Goal: Task Accomplishment & Management: Complete application form

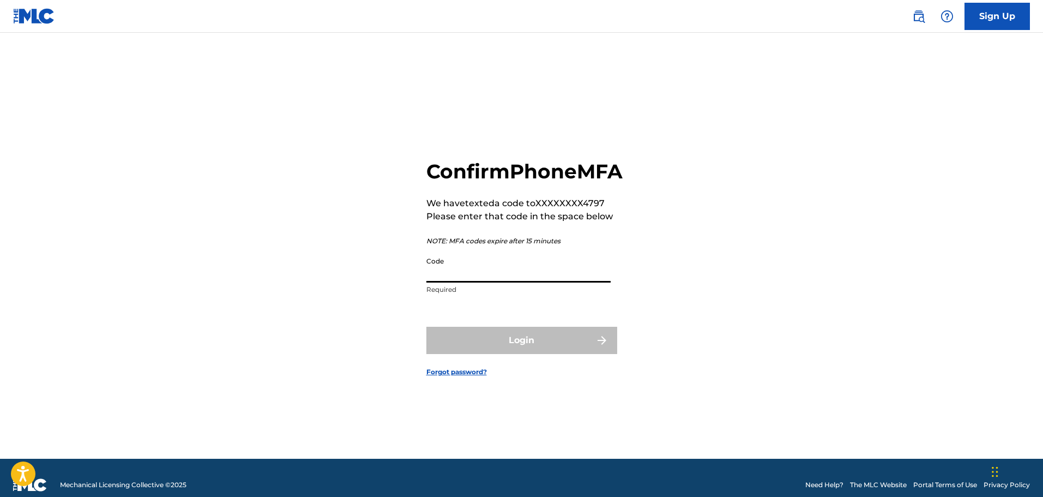
click at [561, 283] on input "Code" at bounding box center [518, 266] width 184 height 31
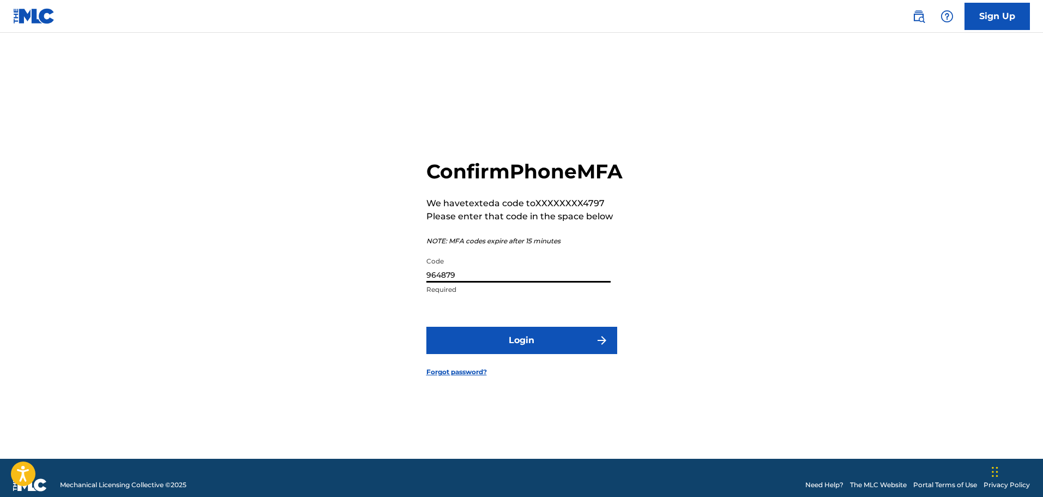
type input "964879"
click at [426, 327] on button "Login" at bounding box center [521, 340] width 191 height 27
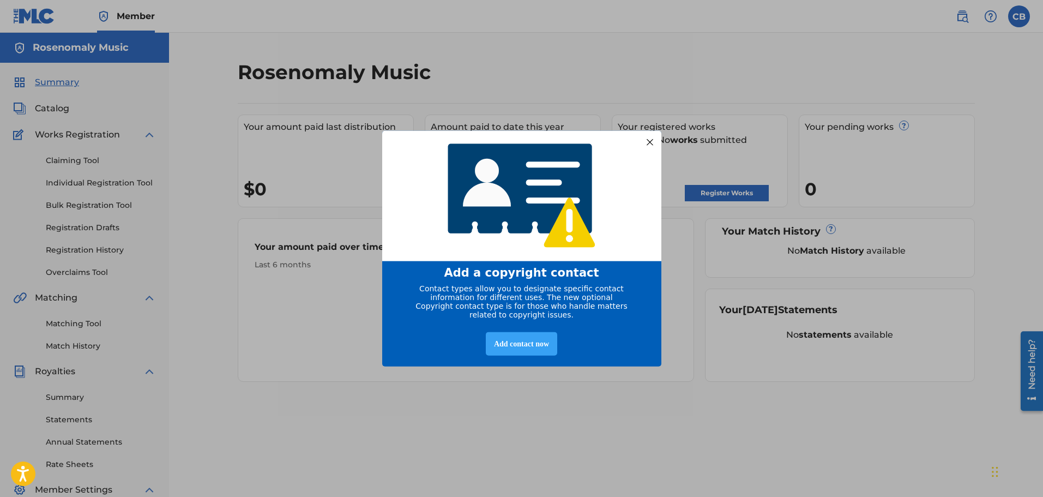
click at [528, 352] on div "Add contact now" at bounding box center [521, 343] width 71 height 23
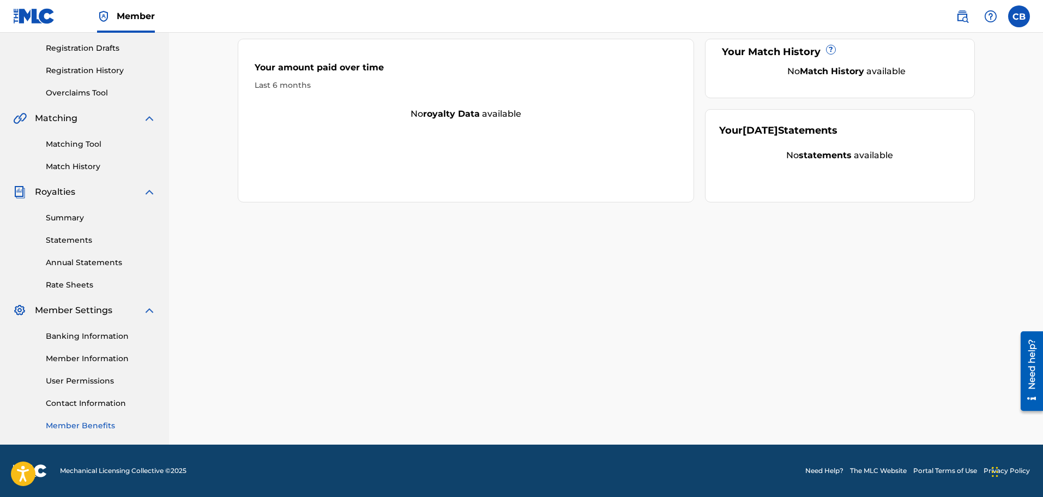
click at [76, 428] on link "Member Benefits" at bounding box center [101, 425] width 110 height 11
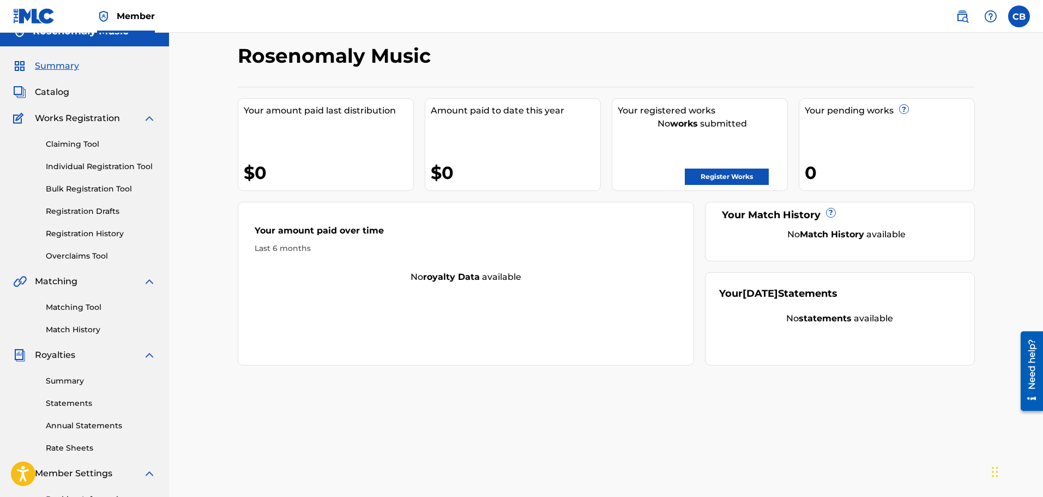
scroll to position [16, 0]
click at [706, 175] on link "Register Works" at bounding box center [727, 177] width 84 height 16
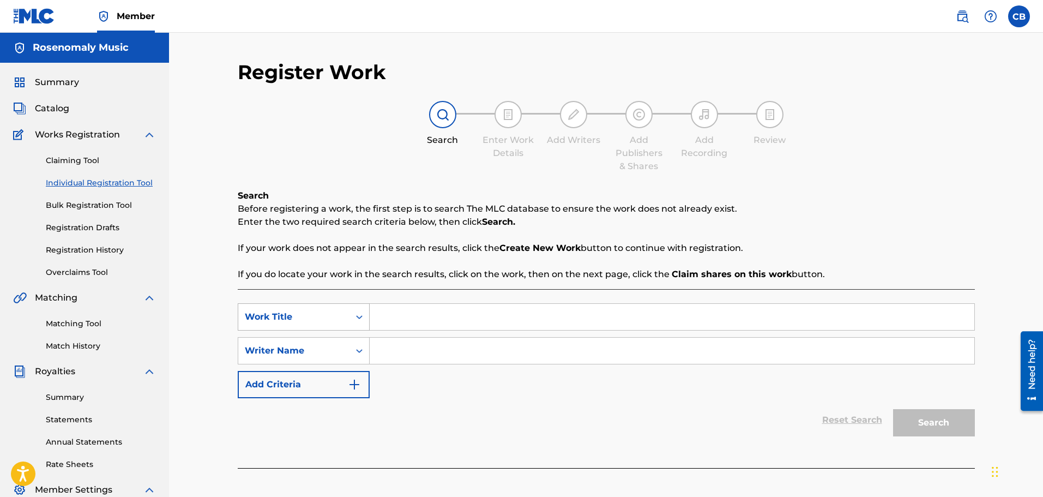
click at [361, 319] on icon "Search Form" at bounding box center [359, 316] width 11 height 11
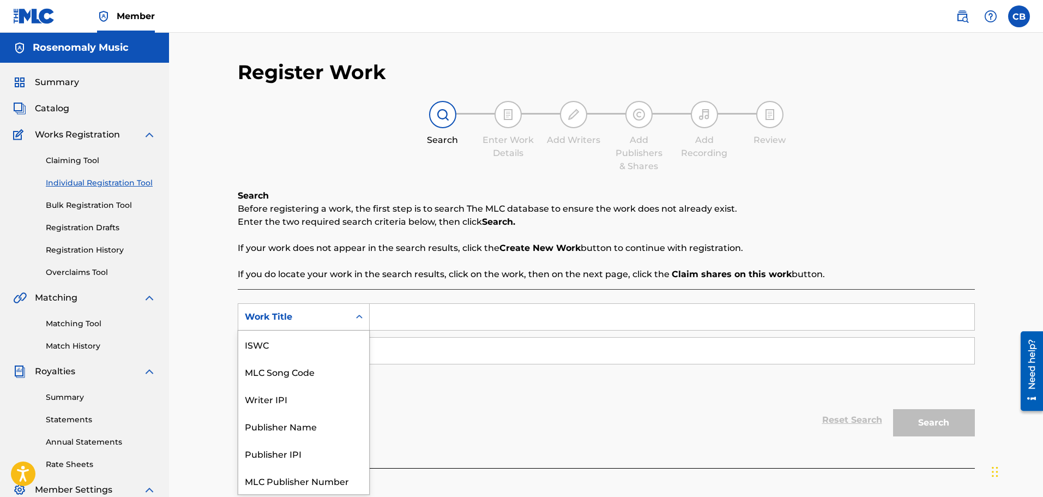
scroll to position [27, 0]
click at [290, 431] on div "Publisher IPI" at bounding box center [303, 425] width 131 height 27
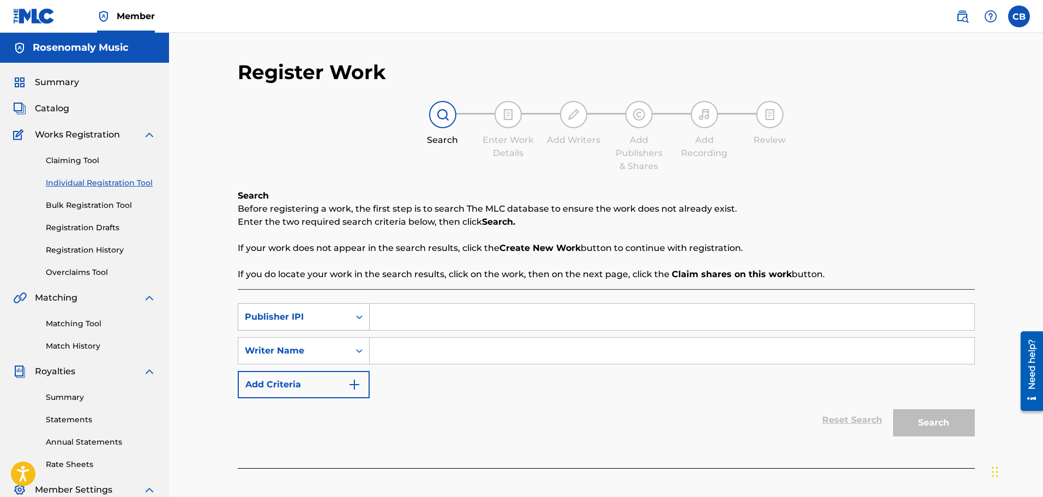
click at [332, 310] on div "Publisher IPI" at bounding box center [293, 317] width 111 height 21
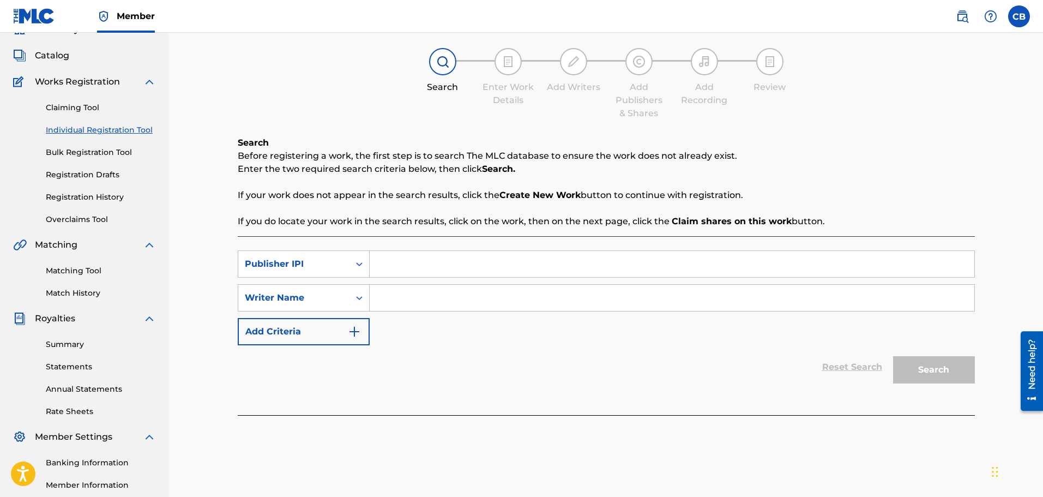
scroll to position [0, 0]
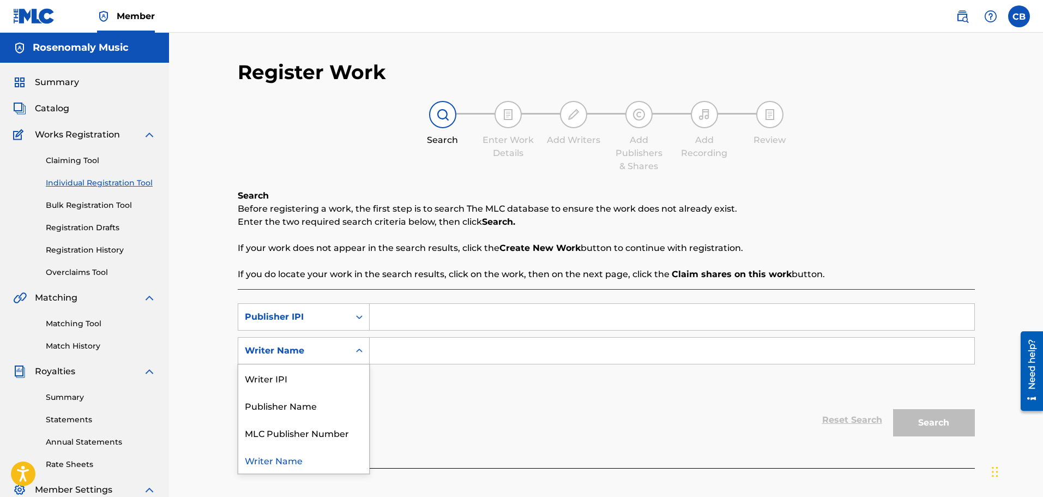
click at [335, 353] on div "Writer Name" at bounding box center [294, 350] width 98 height 13
click at [420, 353] on input "Search Form" at bounding box center [672, 351] width 605 height 26
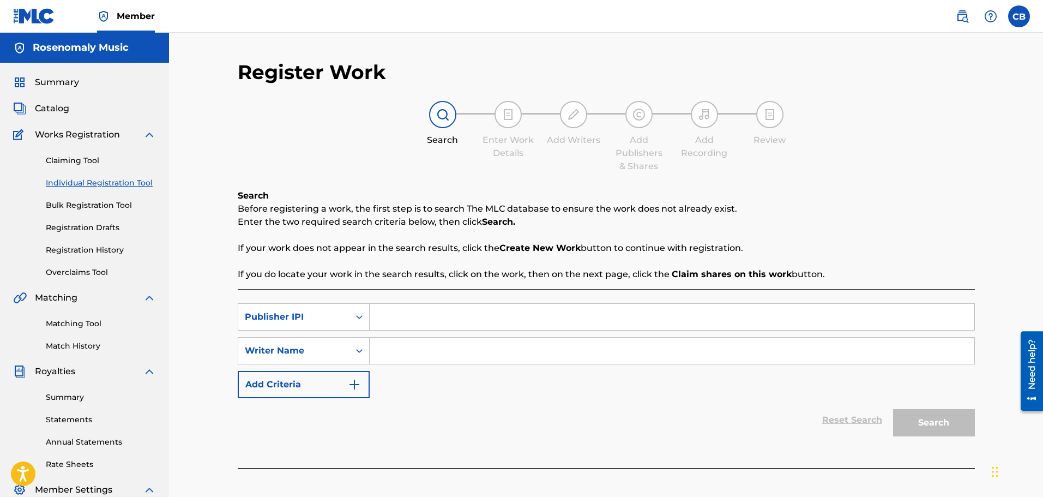
click at [387, 357] on input "Search Form" at bounding box center [672, 351] width 605 height 26
paste input "Rosé"
drag, startPoint x: 412, startPoint y: 353, endPoint x: 303, endPoint y: 353, distance: 109.1
click at [303, 353] on div "SearchWithCriteria91119c3c-61e6-4415-8692-32ea08f5a642 Writer Name [PERSON_NAME]" at bounding box center [606, 350] width 737 height 27
type input "[PERSON_NAME]"
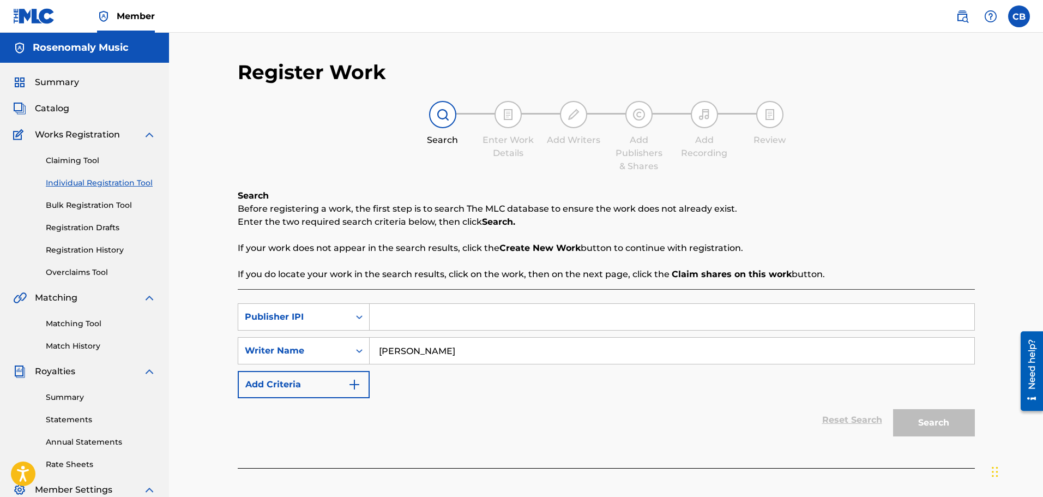
click at [486, 320] on input "Search Form" at bounding box center [672, 317] width 605 height 26
click at [338, 310] on div "Publisher IPI" at bounding box center [294, 316] width 98 height 13
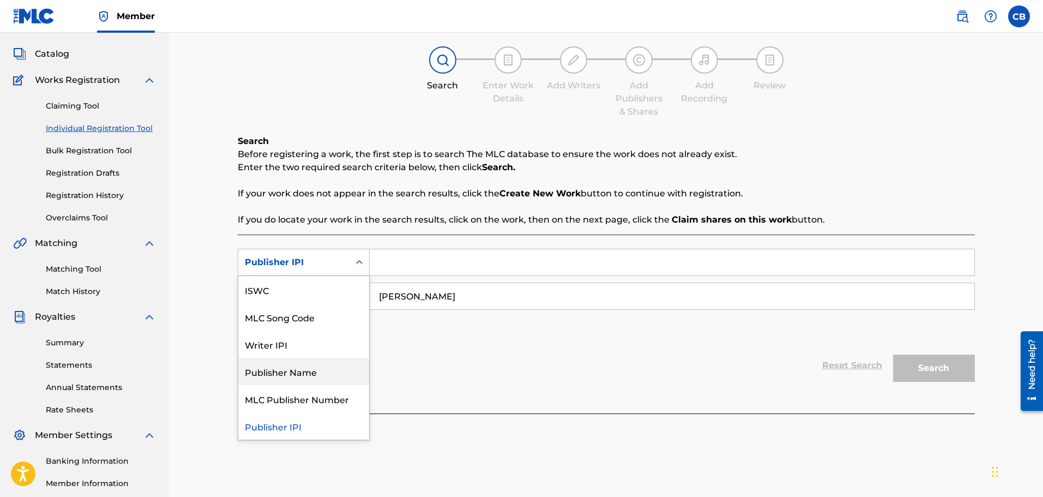
scroll to position [109, 0]
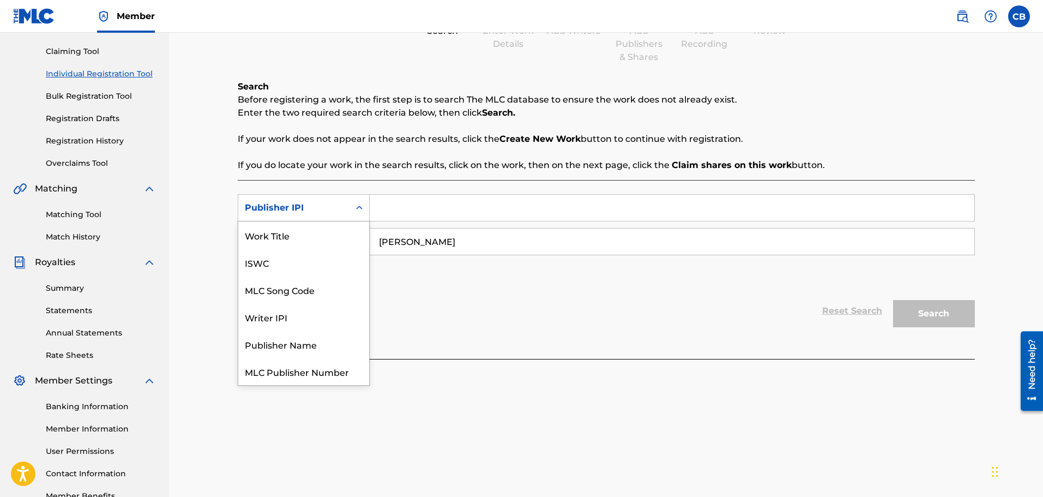
click at [308, 209] on div "Publisher IPI" at bounding box center [294, 207] width 98 height 13
click at [355, 206] on icon "Search Form" at bounding box center [359, 207] width 11 height 11
click at [329, 373] on div "Publisher IPI" at bounding box center [303, 371] width 131 height 27
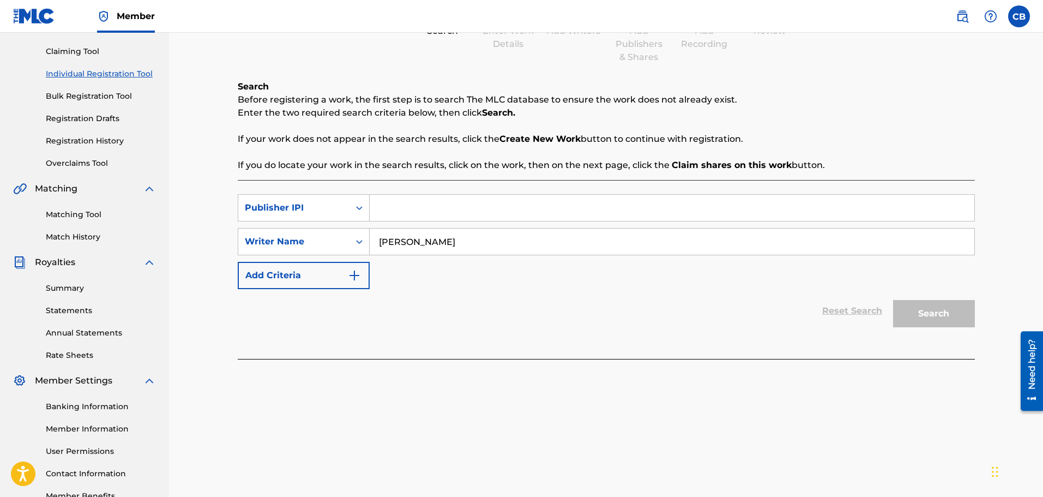
click at [397, 203] on input "Search Form" at bounding box center [672, 208] width 605 height 26
paste input "1295643519"
type input "1295643519"
click at [900, 305] on button "Search" at bounding box center [934, 313] width 82 height 27
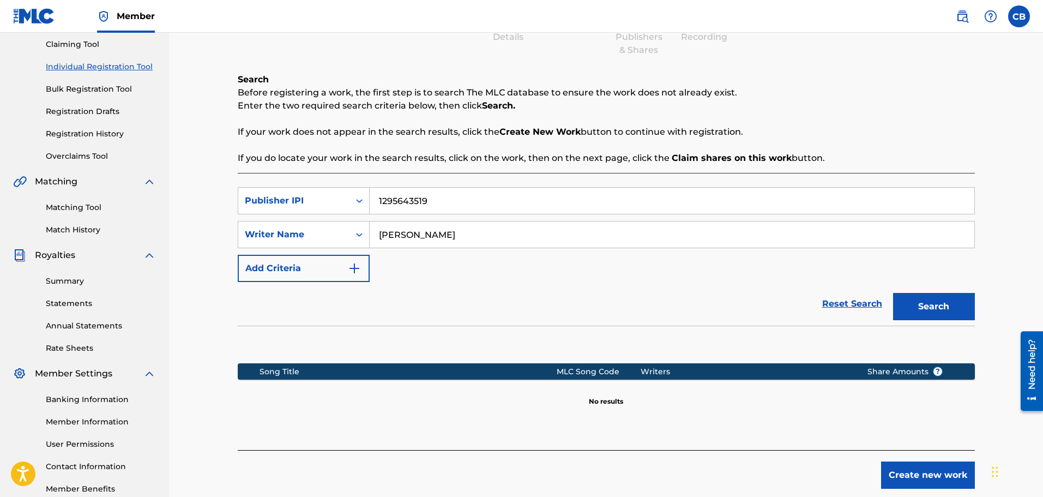
scroll to position [125, 0]
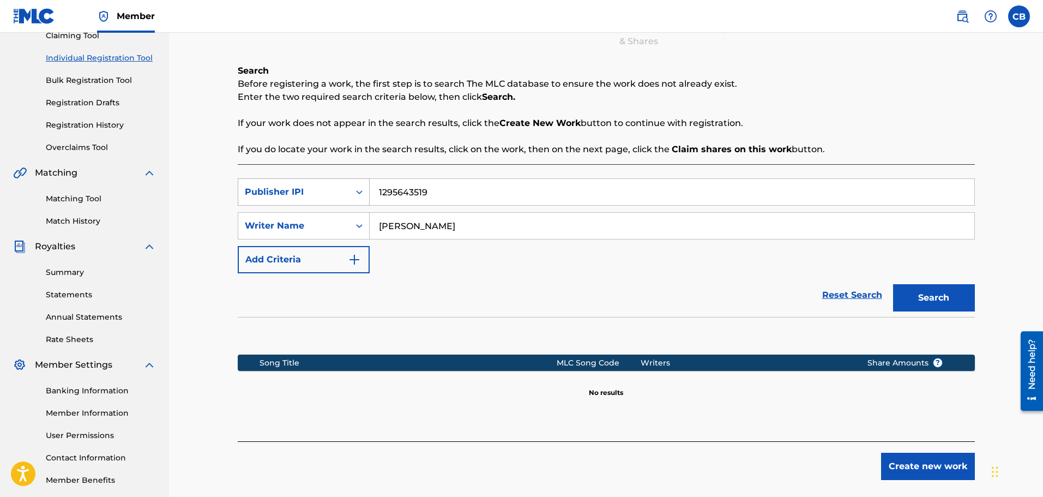
click at [329, 194] on div "Publisher IPI" at bounding box center [294, 191] width 98 height 13
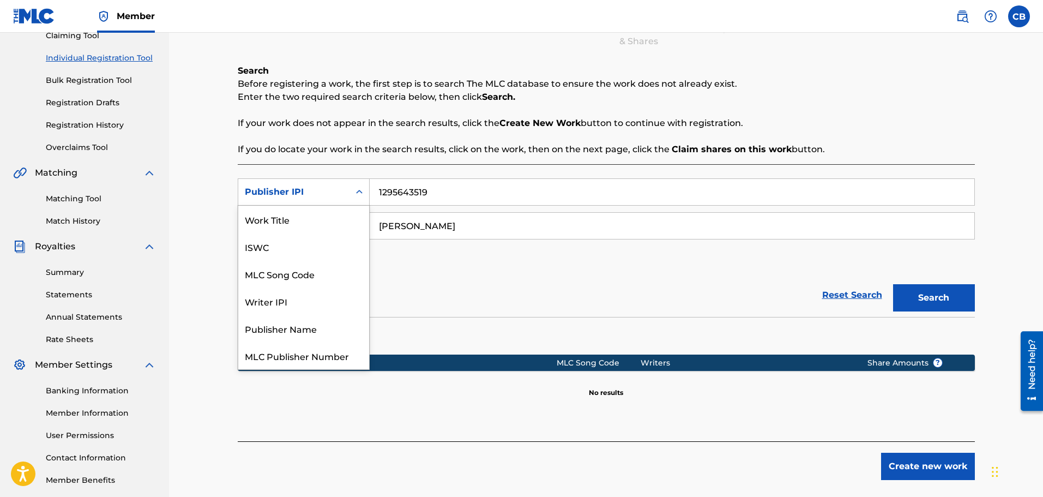
scroll to position [27, 0]
click at [304, 275] on div "Writer IPI" at bounding box center [303, 273] width 131 height 27
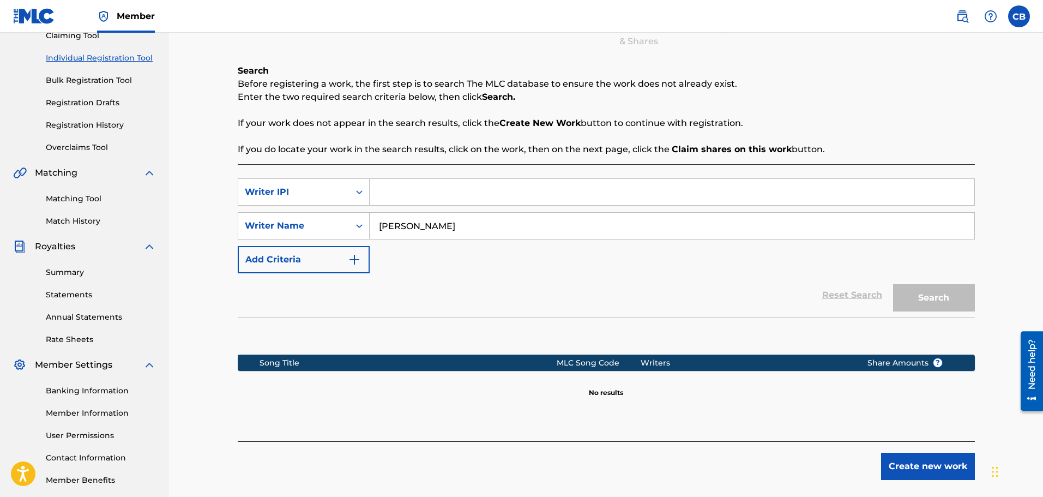
click at [452, 200] on input "Search Form" at bounding box center [672, 192] width 605 height 26
paste input "1295643519"
click at [932, 298] on button "Search" at bounding box center [934, 297] width 82 height 27
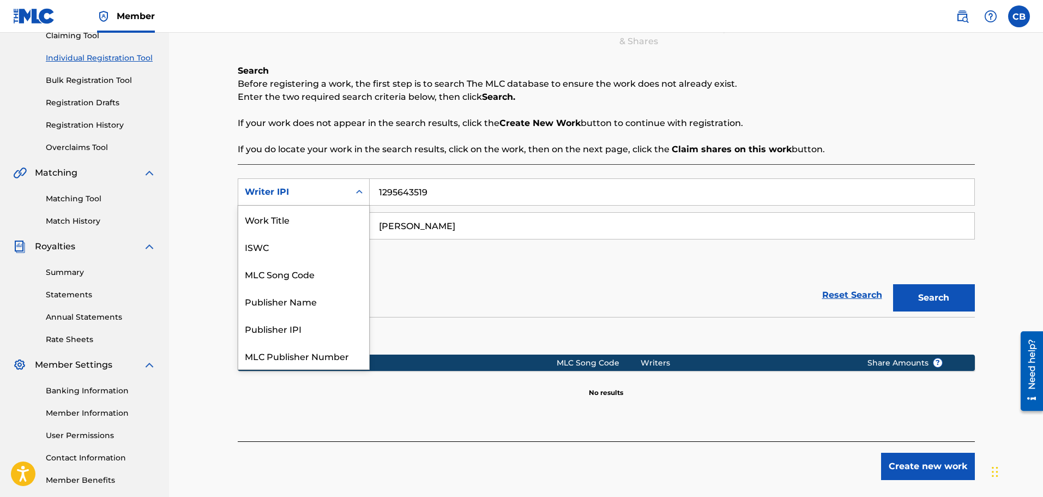
click at [303, 189] on div "Writer IPI" at bounding box center [294, 191] width 98 height 13
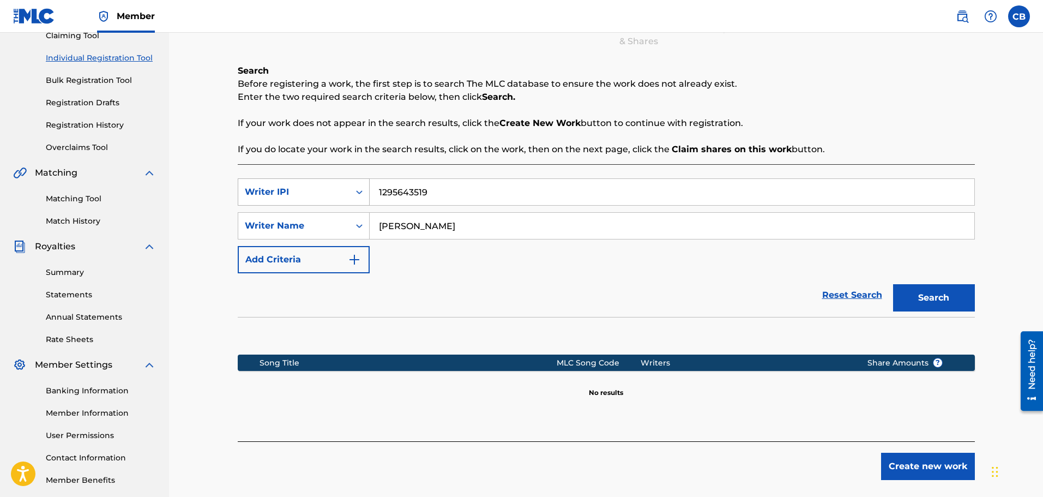
drag, startPoint x: 387, startPoint y: 203, endPoint x: 366, endPoint y: 204, distance: 21.3
click at [366, 204] on div "SearchWithCriteriabc9bd82a-04c8-425a-b68f-0836b3ffb237 Writer IPI 1295643519" at bounding box center [606, 191] width 737 height 27
paste input "7858825"
type input "7858825"
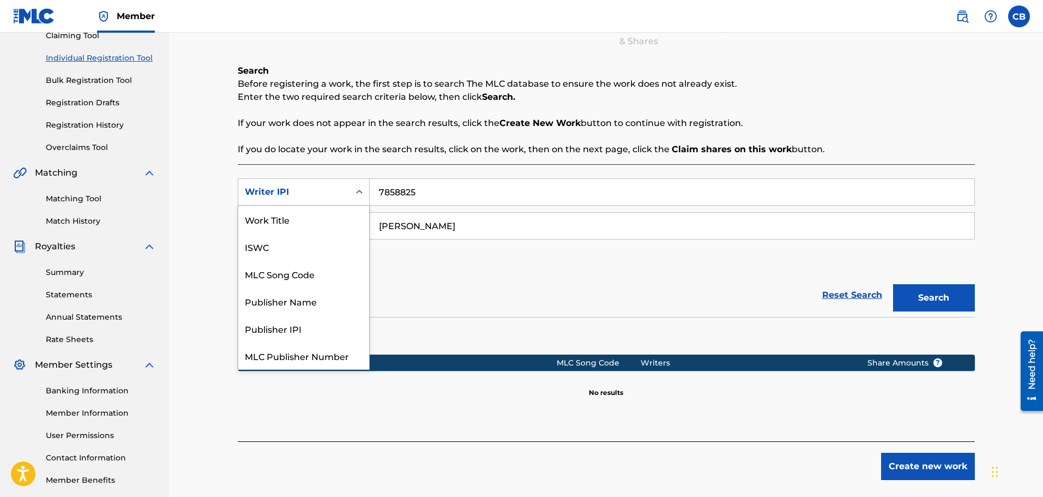
click at [335, 200] on div "Writer IPI" at bounding box center [293, 192] width 111 height 21
click at [325, 327] on div "MLC Publisher Number" at bounding box center [303, 328] width 131 height 27
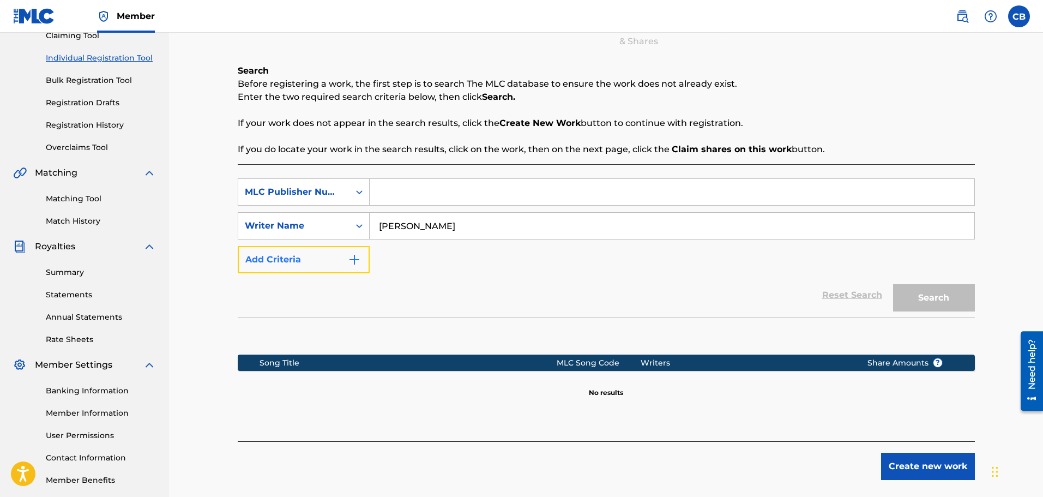
click at [350, 250] on button "Add Criteria" at bounding box center [304, 259] width 132 height 27
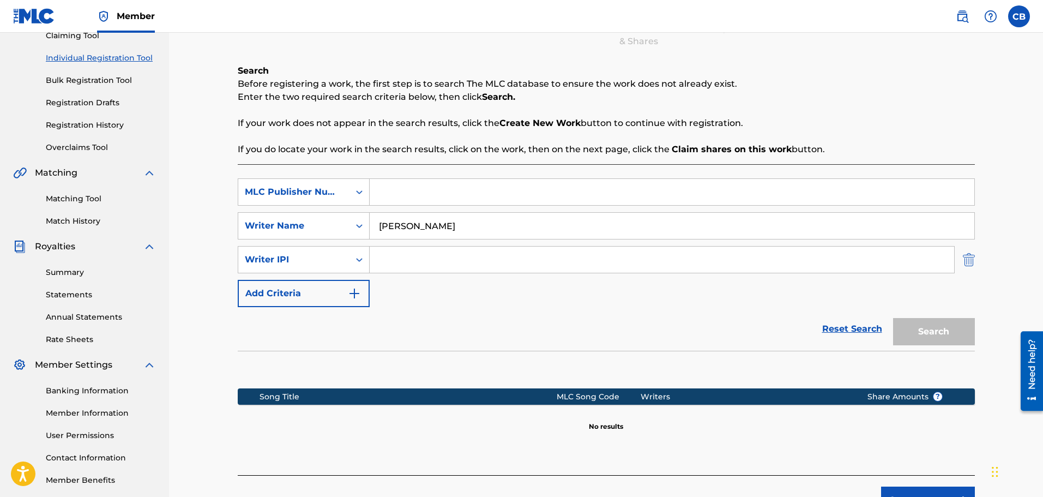
click at [967, 265] on img "Search Form" at bounding box center [969, 259] width 12 height 27
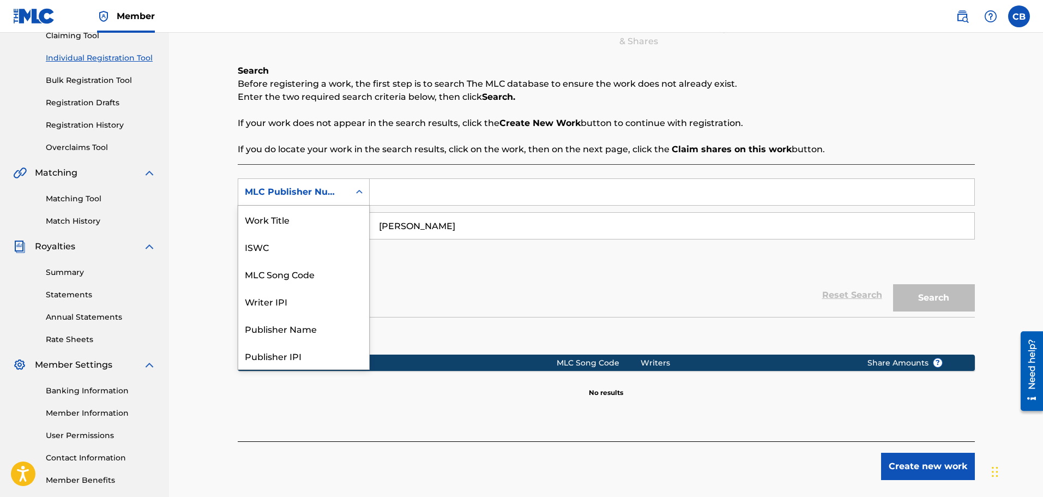
click at [348, 193] on div "MLC Publisher Number" at bounding box center [293, 192] width 111 height 21
click at [296, 363] on div "MLC Publisher Number" at bounding box center [303, 355] width 131 height 27
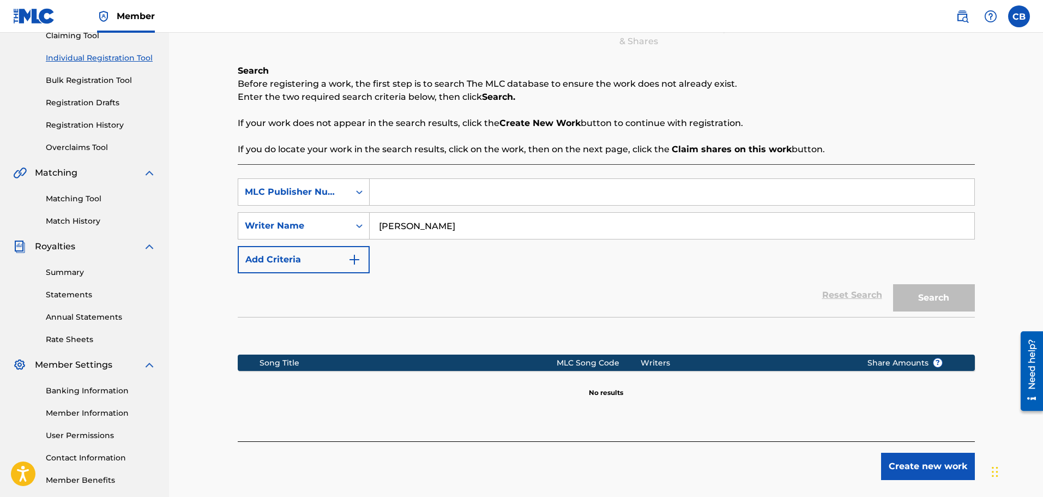
click at [926, 298] on div "Search" at bounding box center [931, 295] width 87 height 44
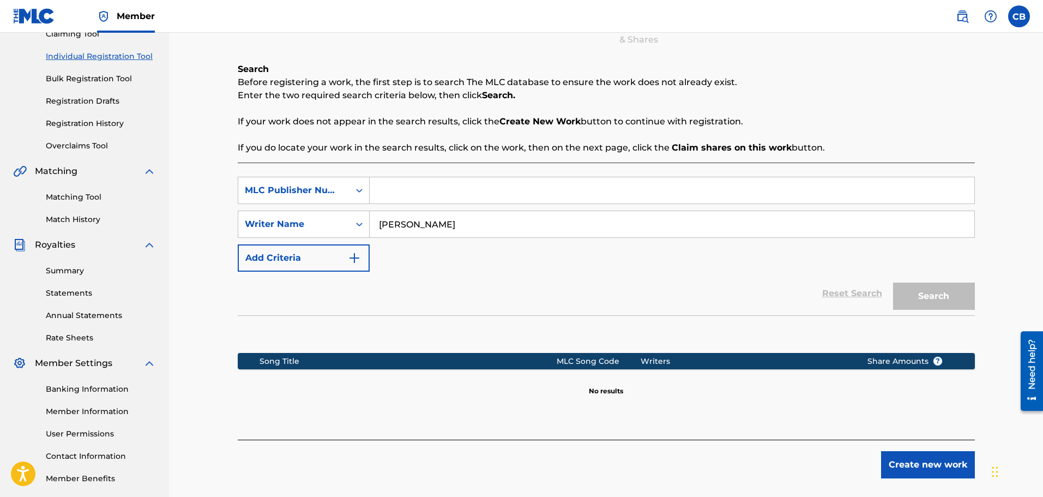
scroll to position [179, 0]
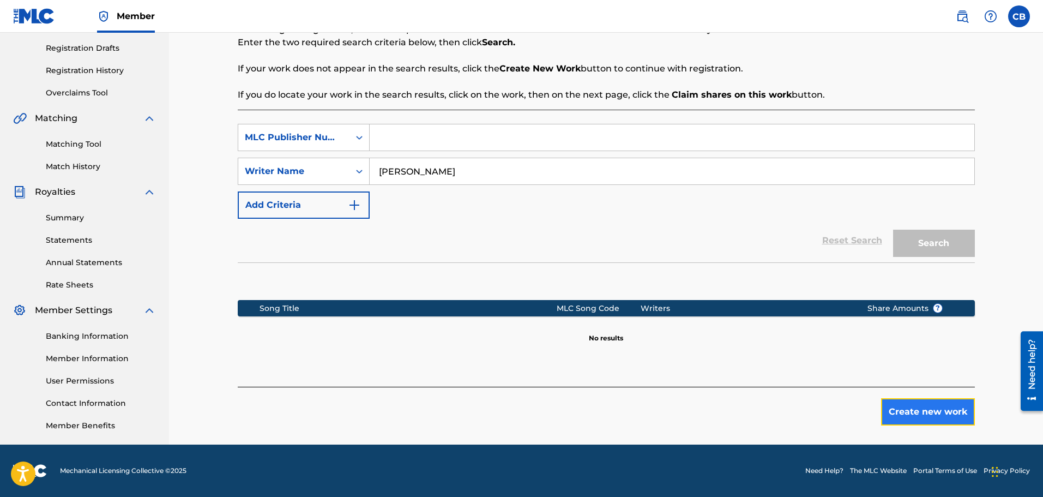
click at [921, 407] on button "Create new work" at bounding box center [928, 411] width 94 height 27
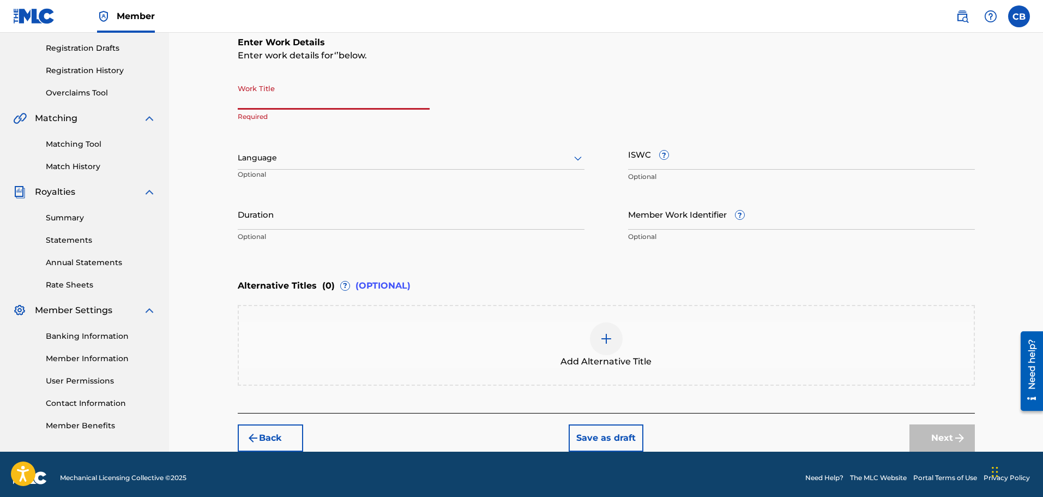
click at [296, 90] on input "Work Title" at bounding box center [334, 94] width 192 height 31
type input "T"
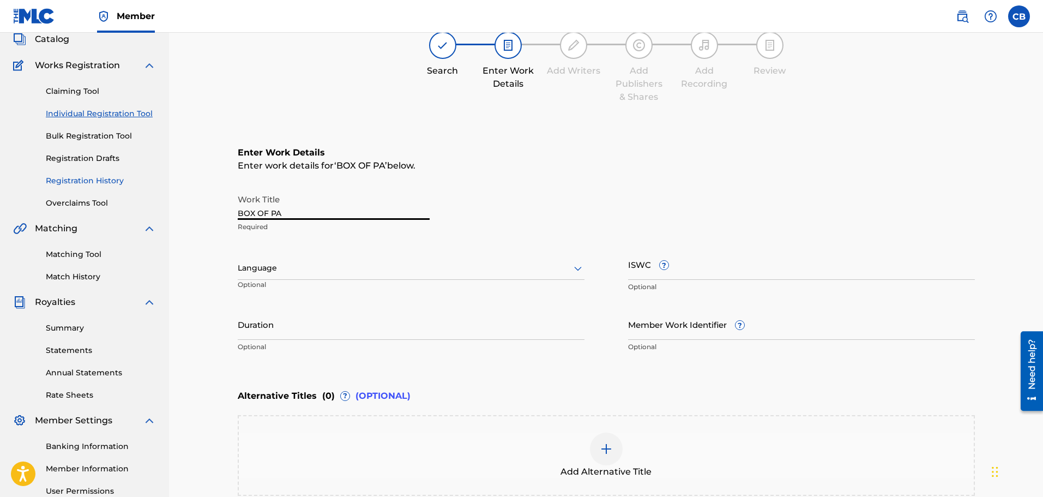
scroll to position [0, 0]
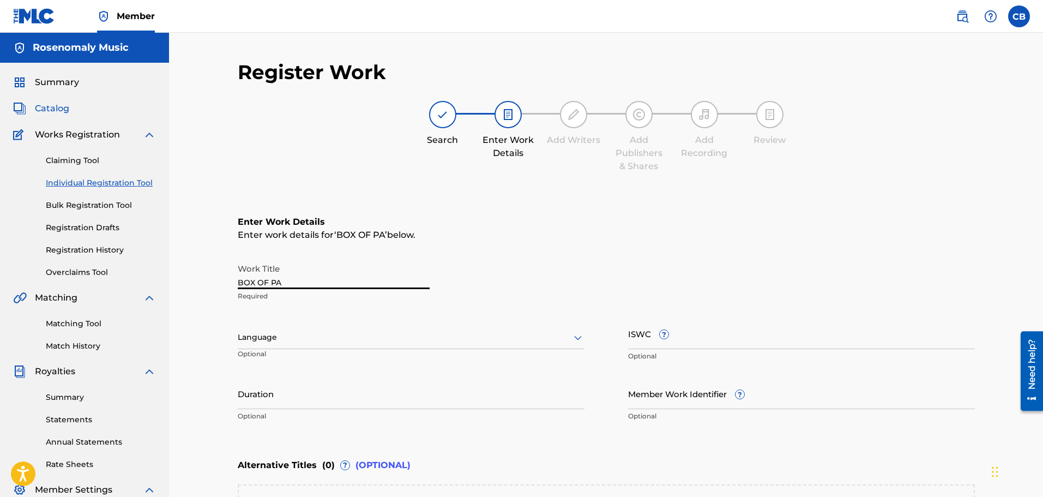
type input "BOX OF PA"
click at [51, 107] on span "Catalog" at bounding box center [52, 108] width 34 height 13
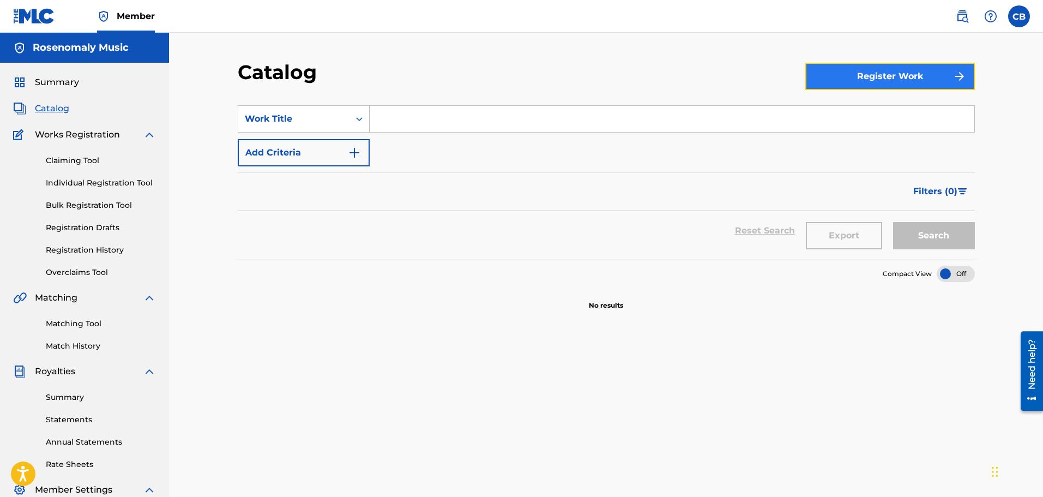
click at [879, 82] on button "Register Work" at bounding box center [891, 76] width 170 height 27
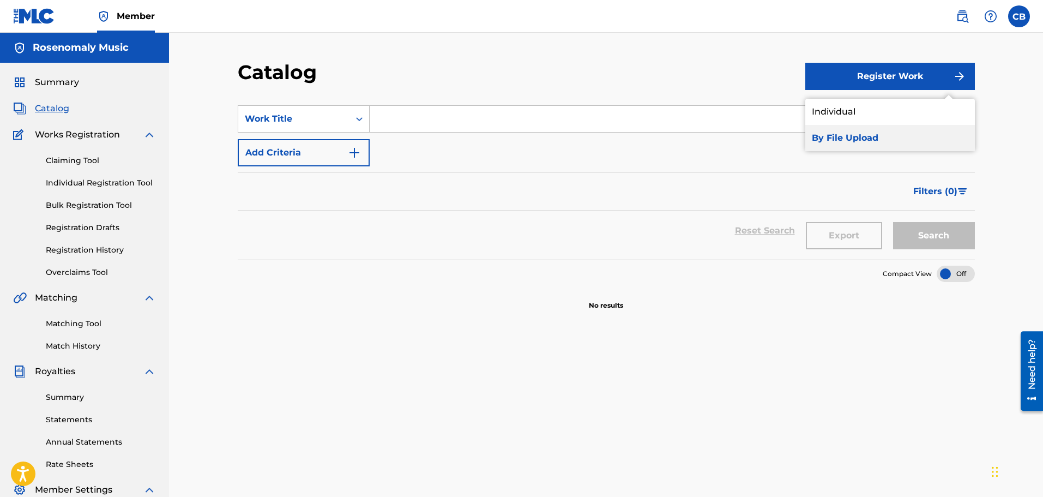
click at [851, 139] on link "By File Upload" at bounding box center [891, 138] width 170 height 26
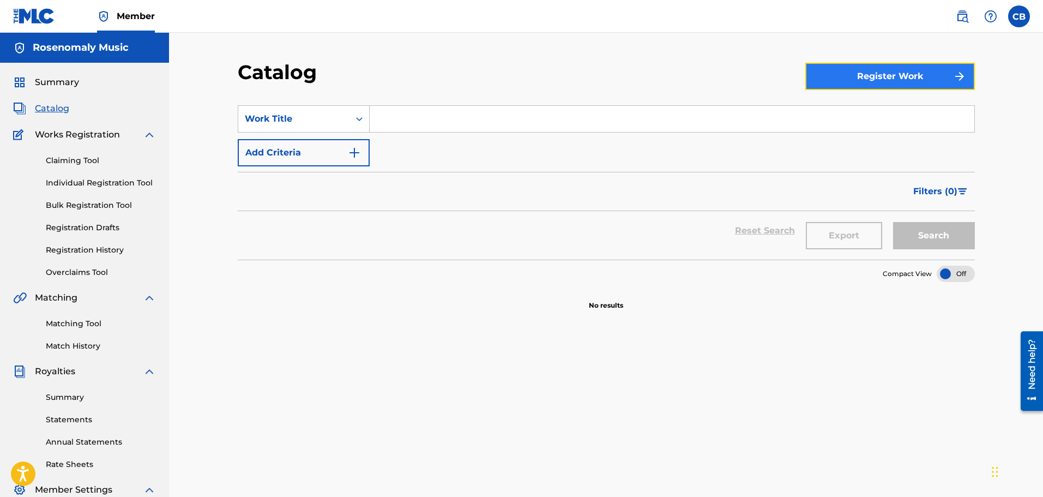
click at [918, 68] on button "Register Work" at bounding box center [891, 76] width 170 height 27
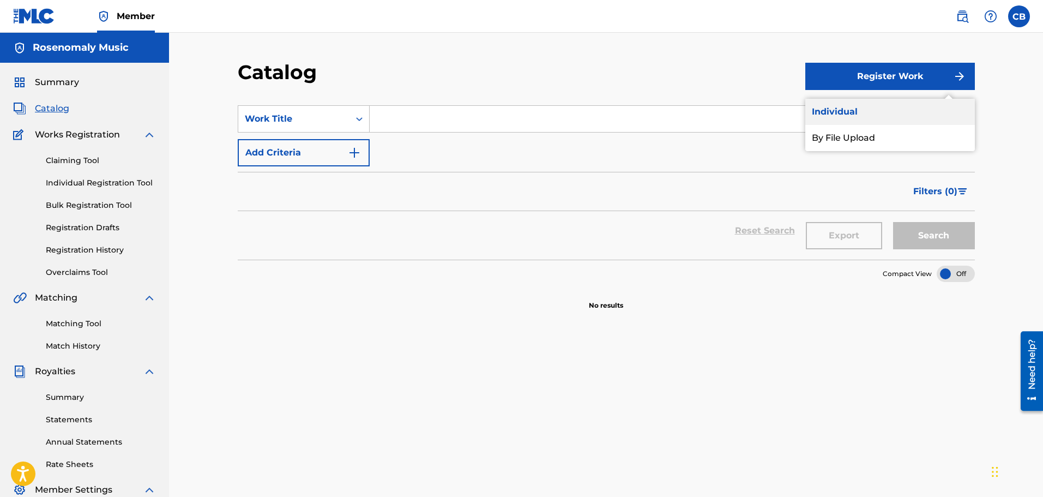
click at [891, 123] on link "Individual" at bounding box center [891, 112] width 170 height 26
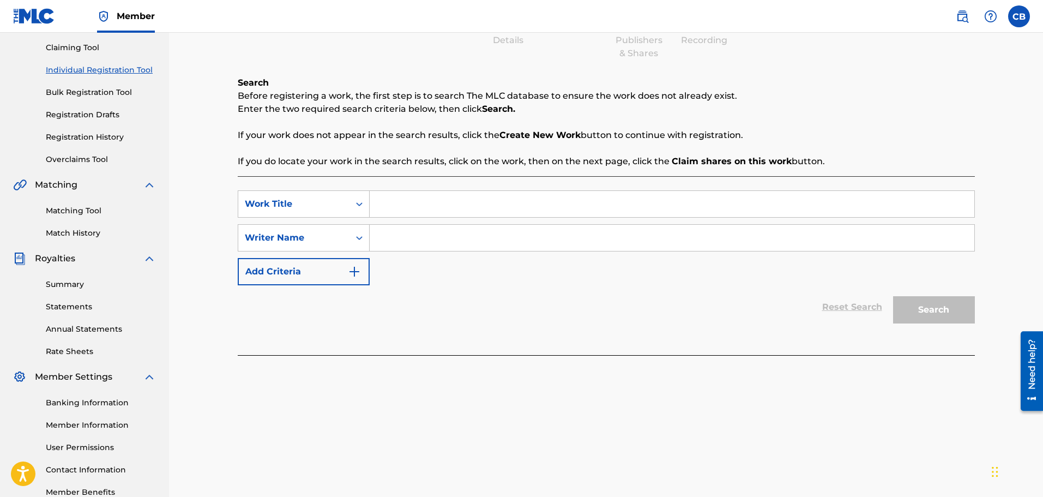
scroll to position [16, 0]
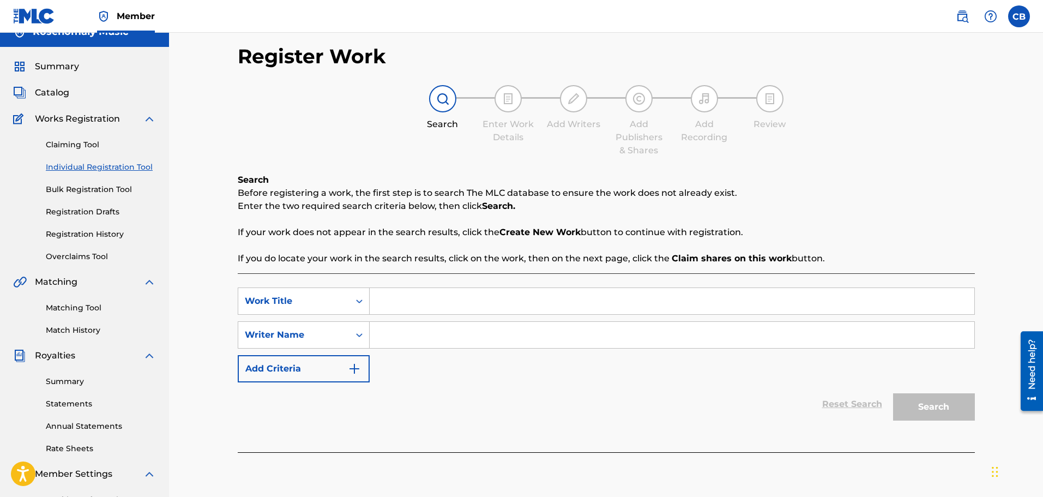
click at [411, 297] on input "Search Form" at bounding box center [672, 301] width 605 height 26
type input "BOX OF PANDORA"
click at [438, 344] on input "Search Form" at bounding box center [672, 335] width 605 height 26
click at [914, 400] on button "Search" at bounding box center [934, 406] width 82 height 27
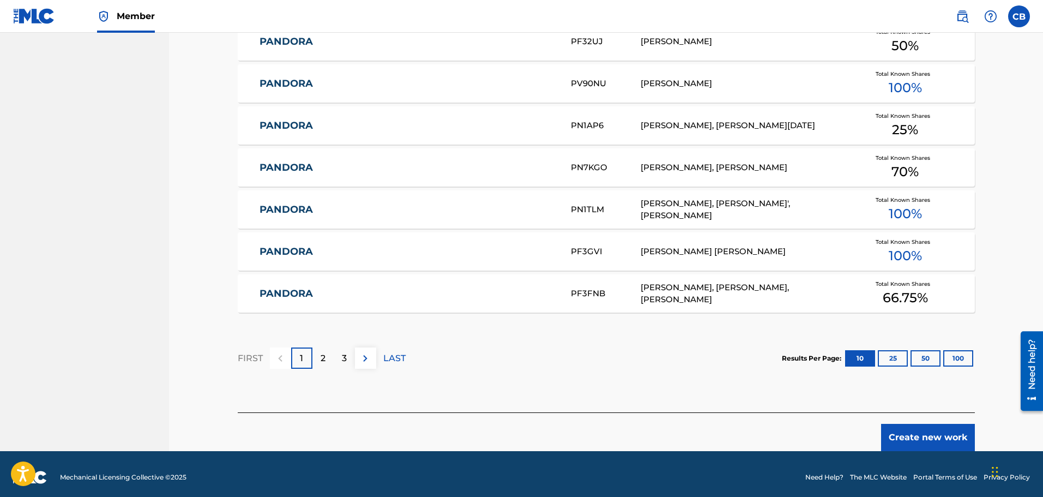
scroll to position [620, 0]
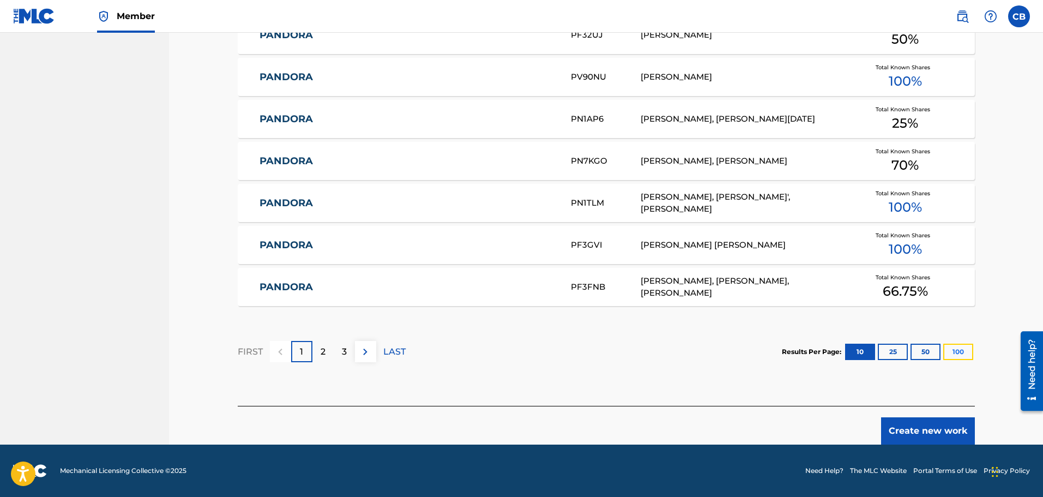
click at [958, 352] on button "100" at bounding box center [959, 352] width 30 height 16
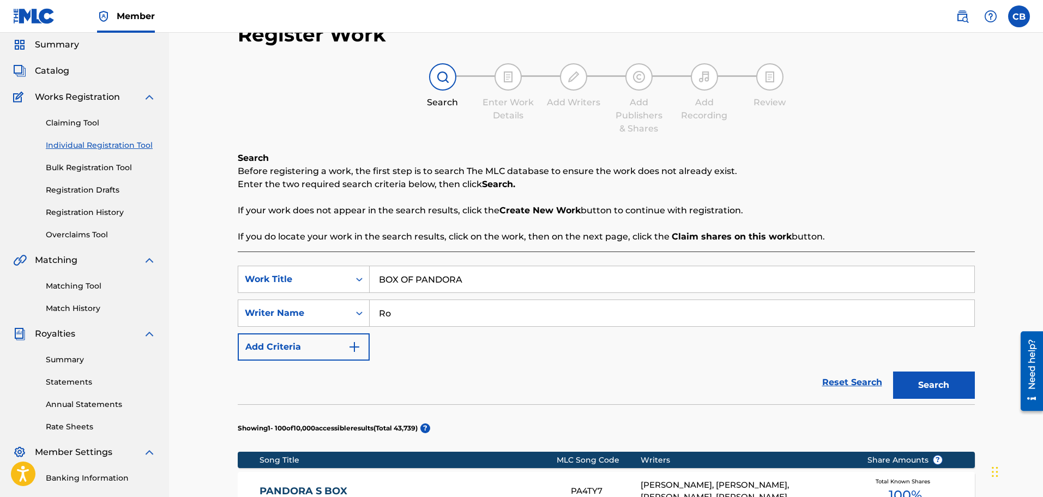
scroll to position [0, 0]
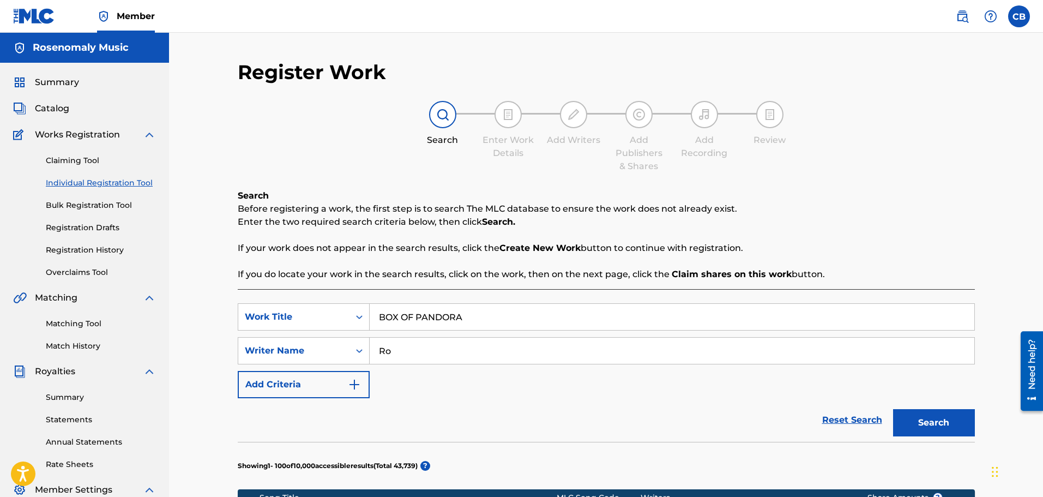
click at [445, 347] on input "Ro" at bounding box center [672, 351] width 605 height 26
paste input "Sé"
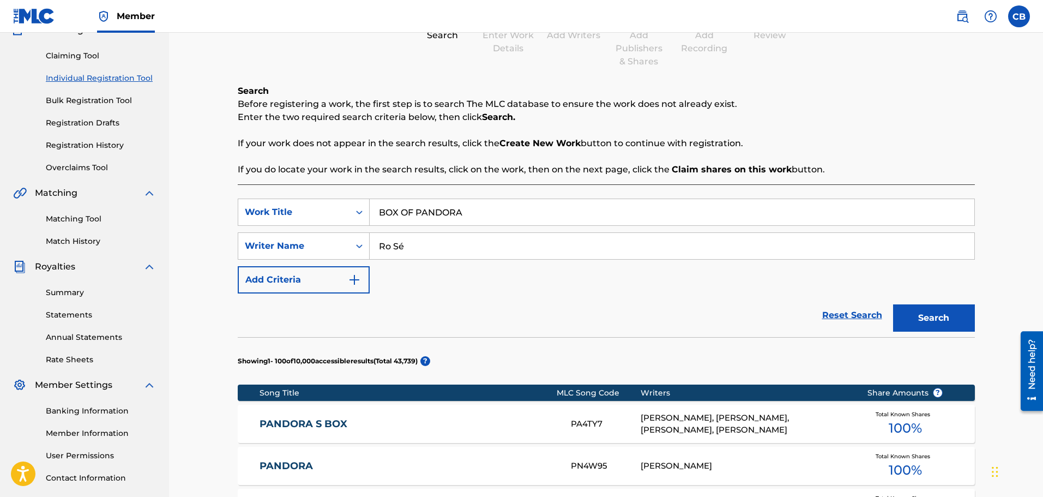
scroll to position [109, 0]
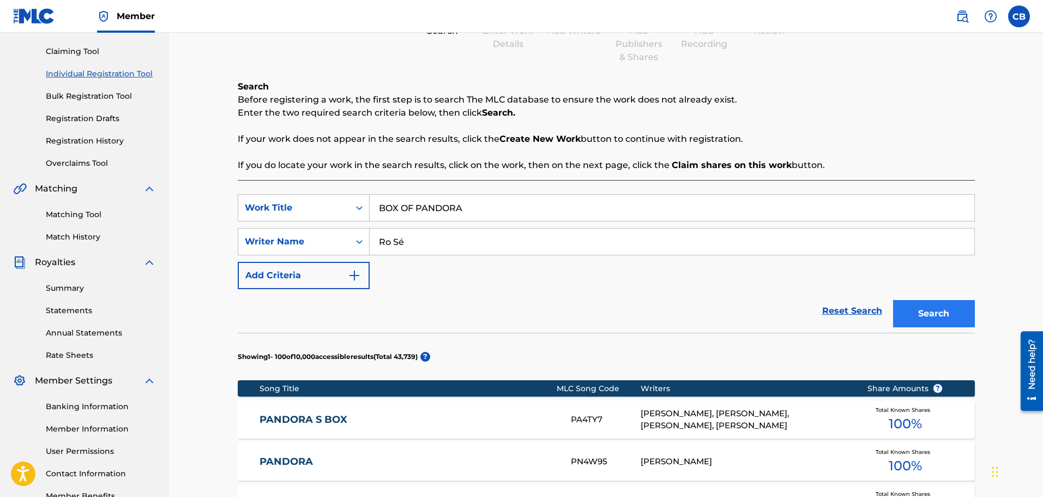
type input "Ro Sé"
click at [935, 316] on button "Search" at bounding box center [934, 313] width 82 height 27
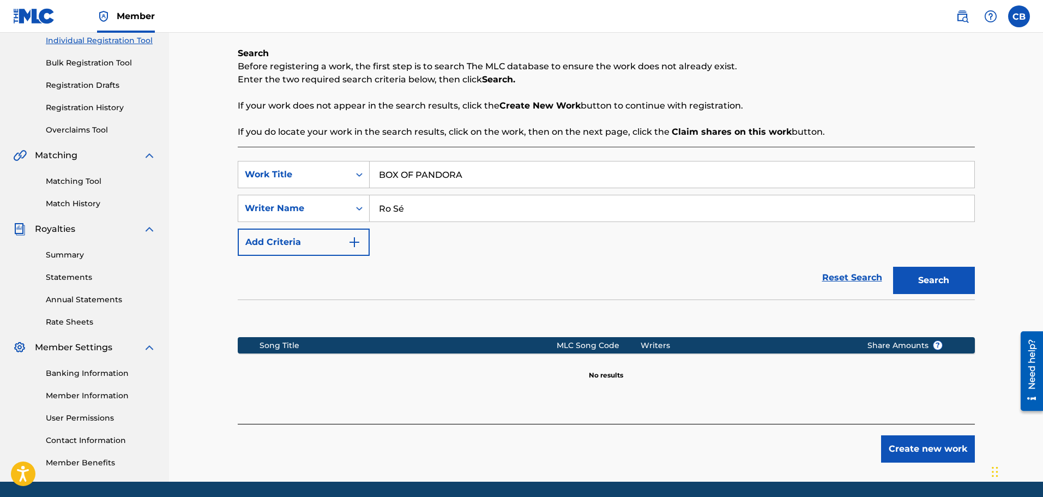
scroll to position [179, 0]
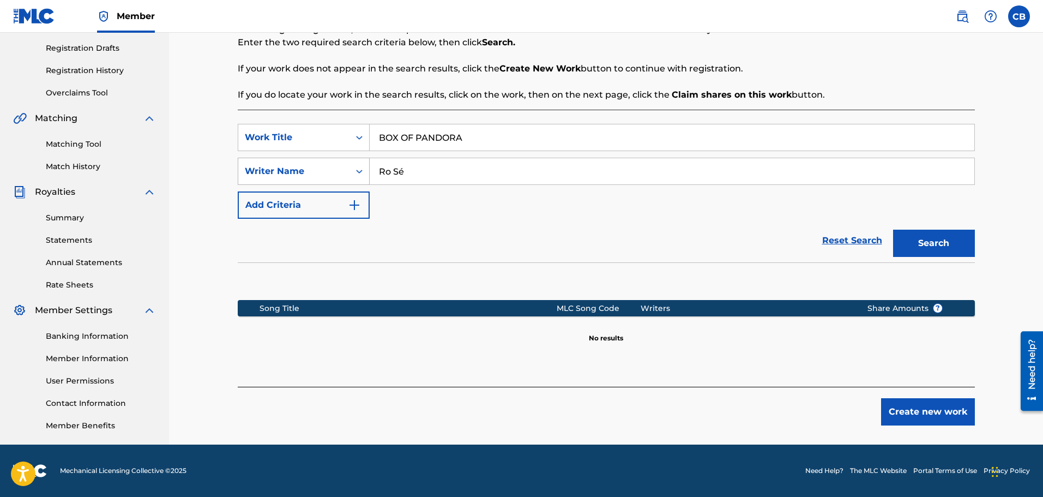
click at [361, 177] on div "Search Form" at bounding box center [360, 171] width 20 height 20
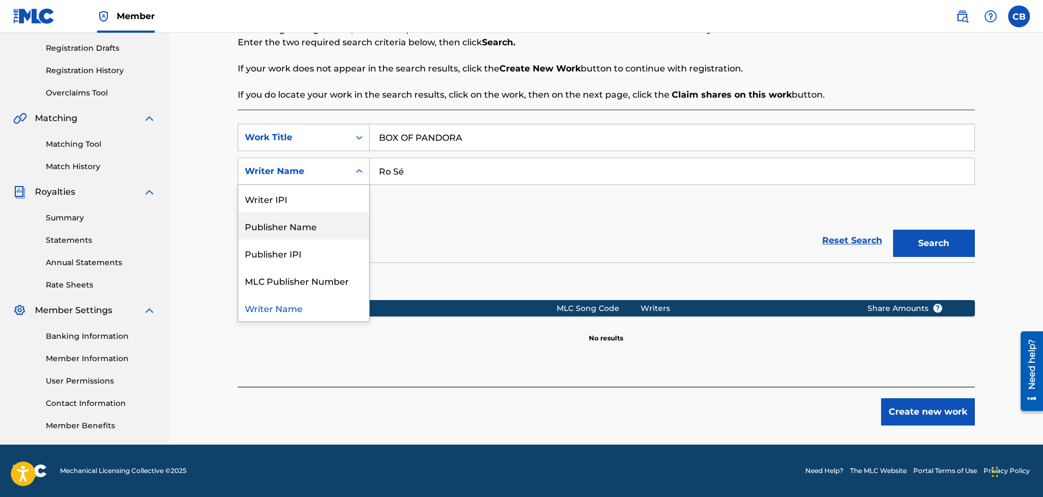
click at [333, 230] on div "Publisher Name" at bounding box center [303, 225] width 131 height 27
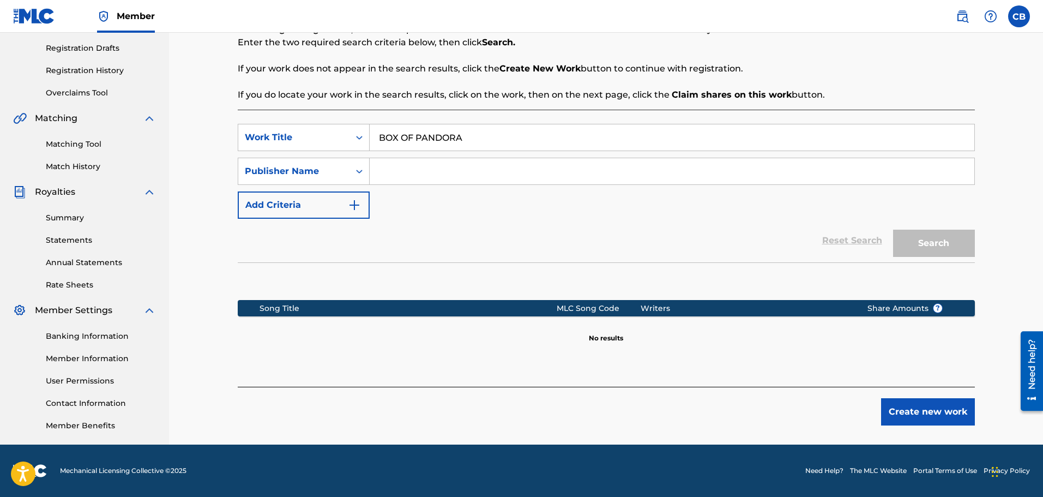
click at [421, 172] on input "Search Form" at bounding box center [672, 171] width 605 height 26
type input "Rosenomaly"
click at [922, 249] on button "Search" at bounding box center [934, 243] width 82 height 27
drag, startPoint x: 466, startPoint y: 166, endPoint x: 337, endPoint y: 168, distance: 129.8
click at [337, 168] on div "SearchWithCriteriaae87fd41-473a-4ac7-b82c-4fbde09f54d8 Publisher Name Rosenomaly" at bounding box center [606, 171] width 737 height 27
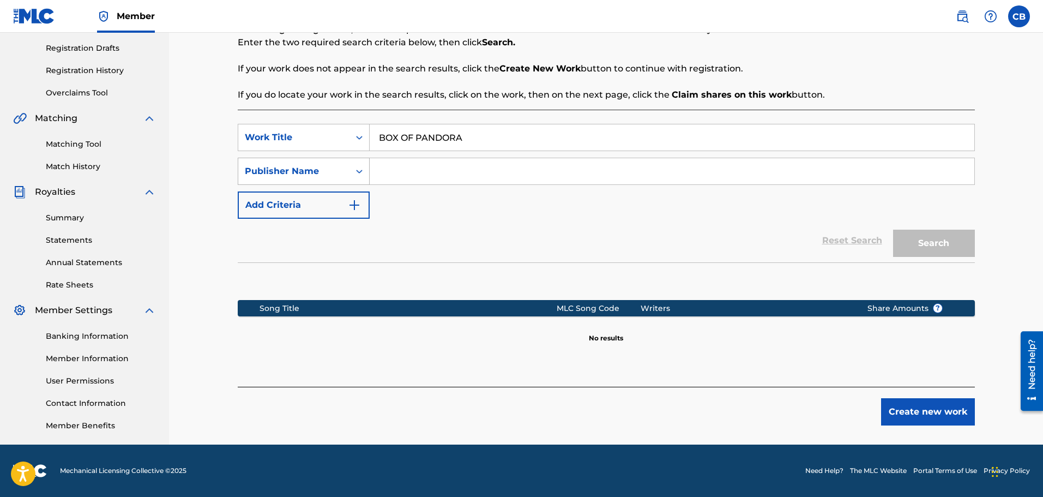
click at [327, 175] on div "Publisher Name" at bounding box center [294, 171] width 98 height 13
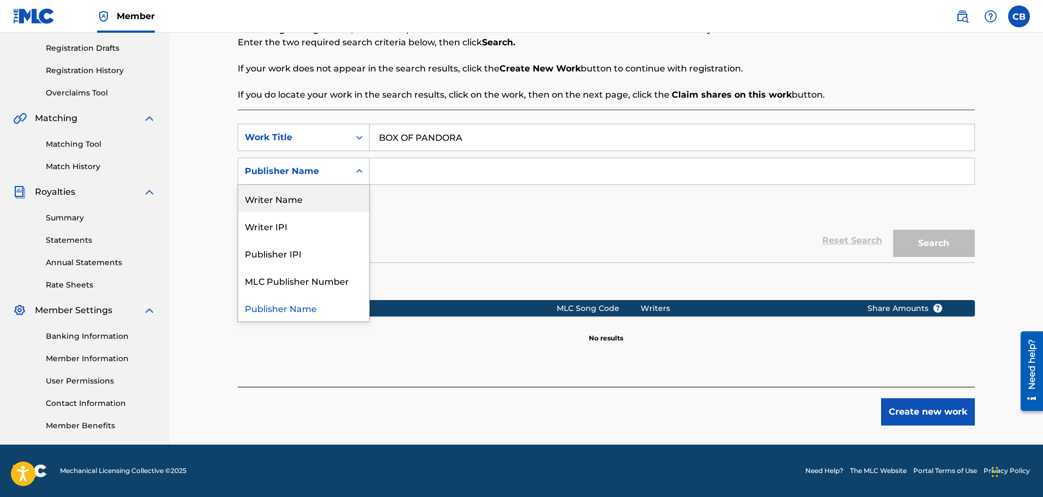
click at [286, 208] on div "Writer Name" at bounding box center [303, 198] width 131 height 27
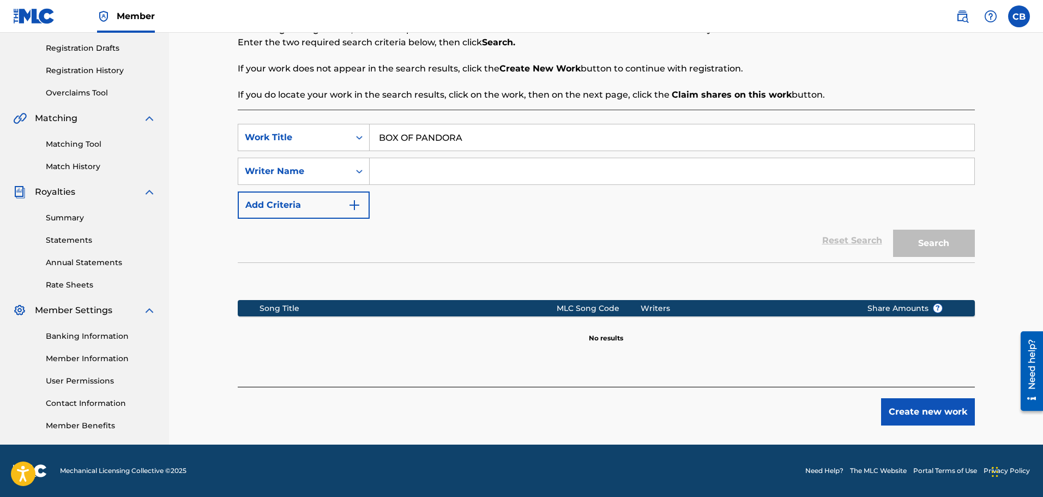
click at [386, 181] on input "Search Form" at bounding box center [672, 171] width 605 height 26
type input "[PERSON_NAME]"
click at [893, 230] on button "Search" at bounding box center [934, 243] width 82 height 27
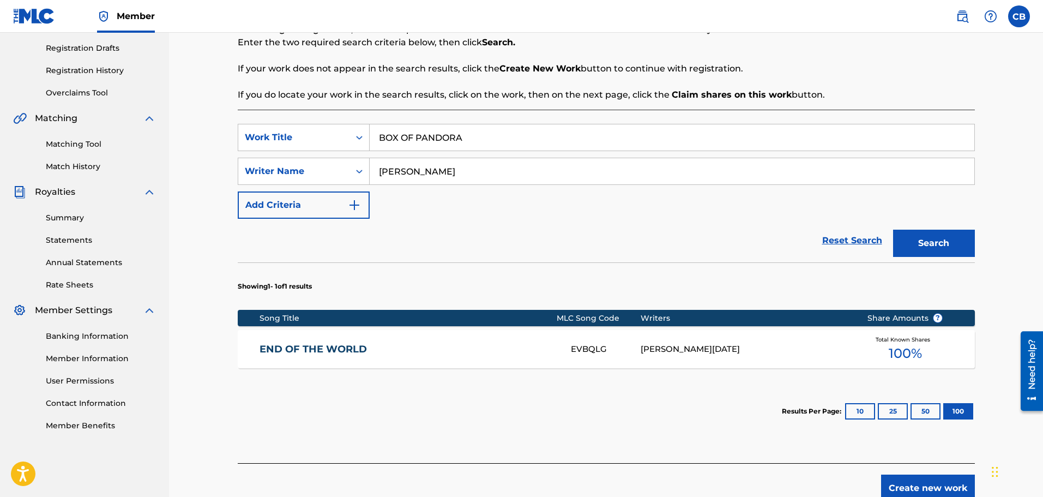
drag, startPoint x: 416, startPoint y: 173, endPoint x: 375, endPoint y: 174, distance: 41.5
click at [375, 174] on input "[PERSON_NAME]" at bounding box center [672, 171] width 605 height 26
type input "[PERSON_NAME]"
drag, startPoint x: 479, startPoint y: 140, endPoint x: 332, endPoint y: 142, distance: 147.8
click at [333, 142] on div "SearchWithCriteriadd564963-00fc-4980-91d3-acef37354dde Work Title BOX OF PANDORA" at bounding box center [606, 137] width 737 height 27
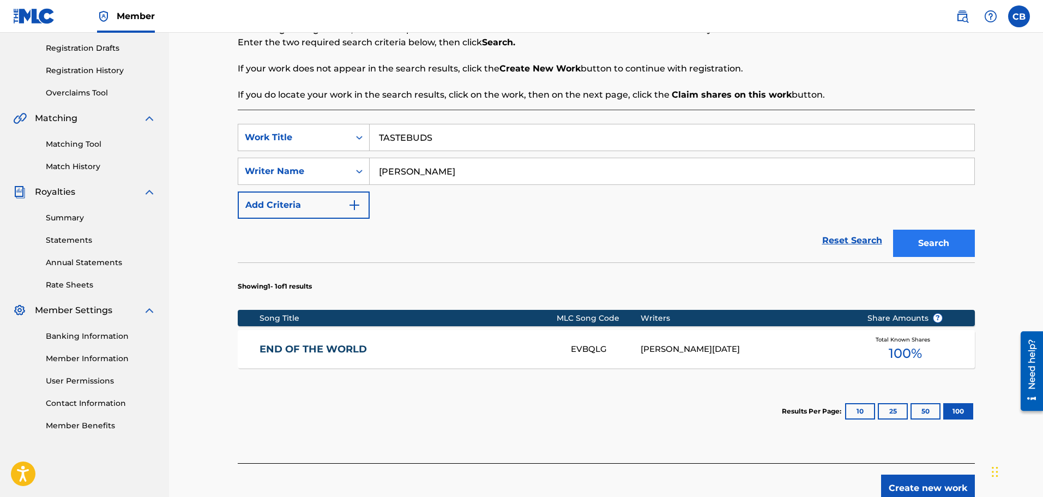
type input "TASTEBUDS"
click at [904, 239] on button "Search" at bounding box center [934, 243] width 82 height 27
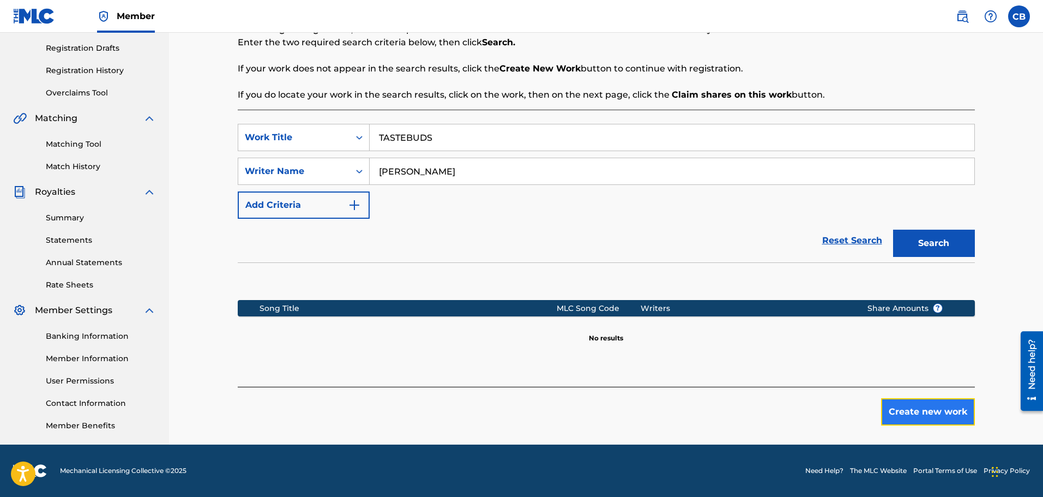
click at [926, 403] on button "Create new work" at bounding box center [928, 411] width 94 height 27
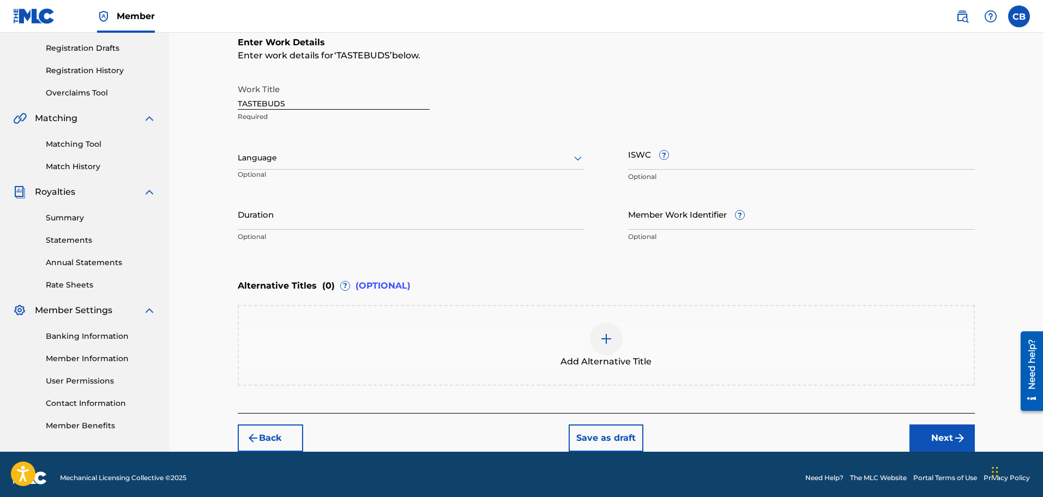
click at [306, 100] on input "TASTEBUDS" at bounding box center [334, 94] width 192 height 31
type input "TASTEBUDS V2"
click at [287, 167] on div "Language" at bounding box center [411, 158] width 347 height 23
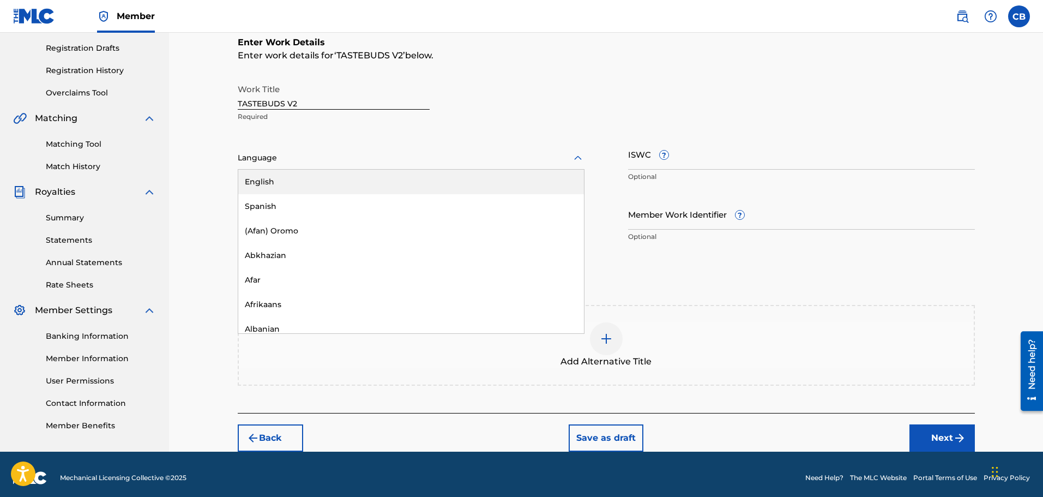
click at [284, 182] on div "English" at bounding box center [411, 182] width 346 height 25
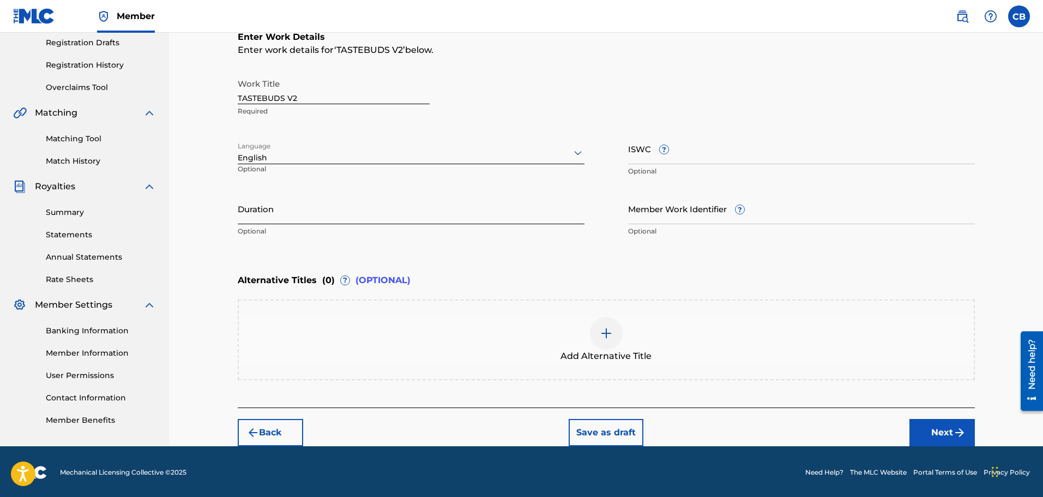
scroll to position [187, 0]
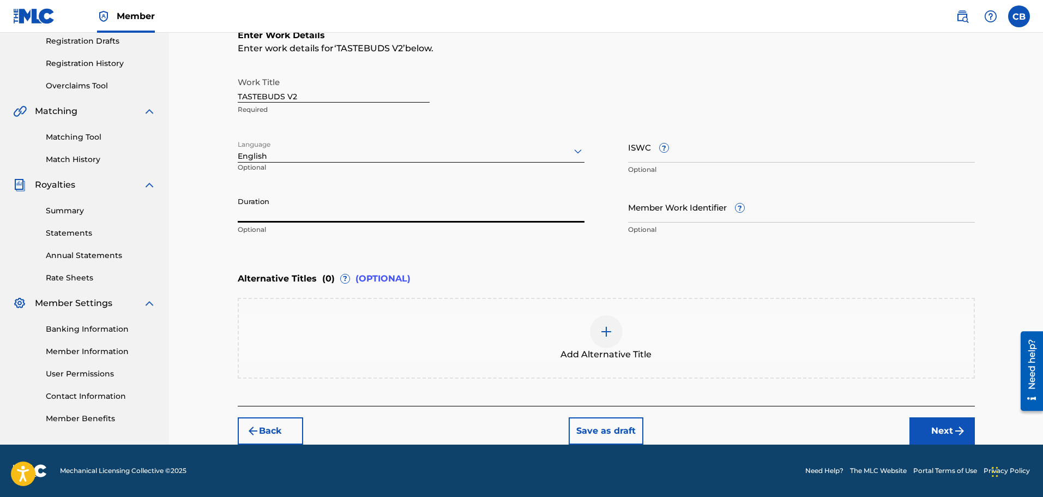
click at [346, 219] on input "Duration" at bounding box center [411, 206] width 347 height 31
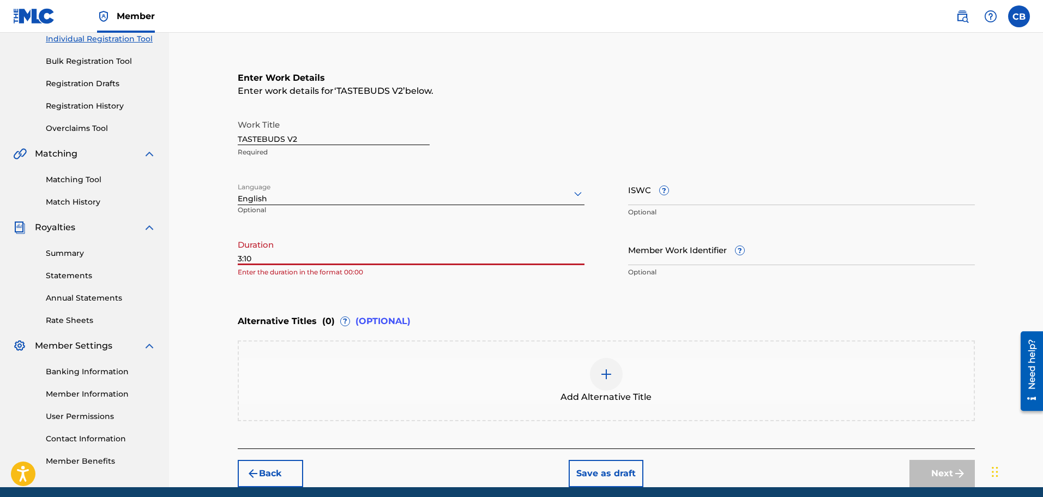
scroll to position [77, 0]
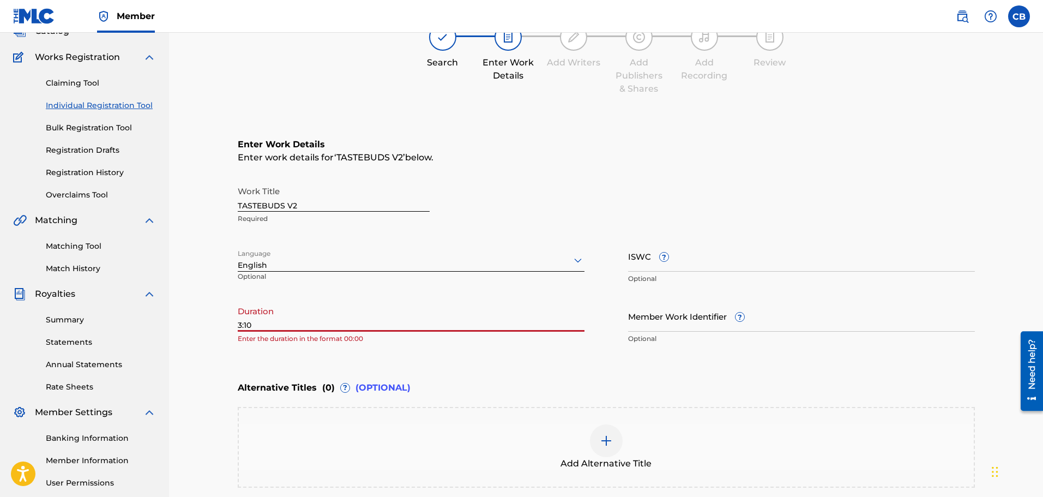
click at [238, 326] on input "3:10" at bounding box center [411, 316] width 347 height 31
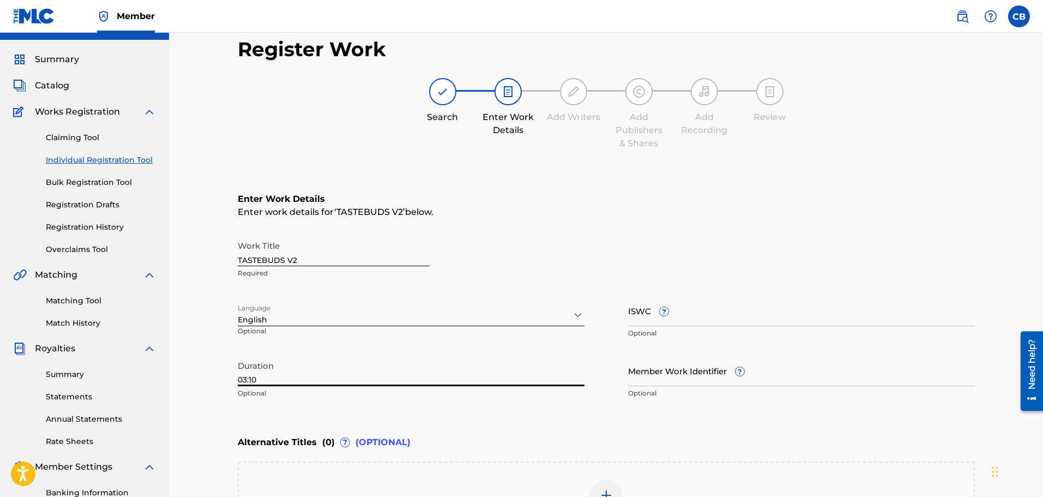
type input "03:10"
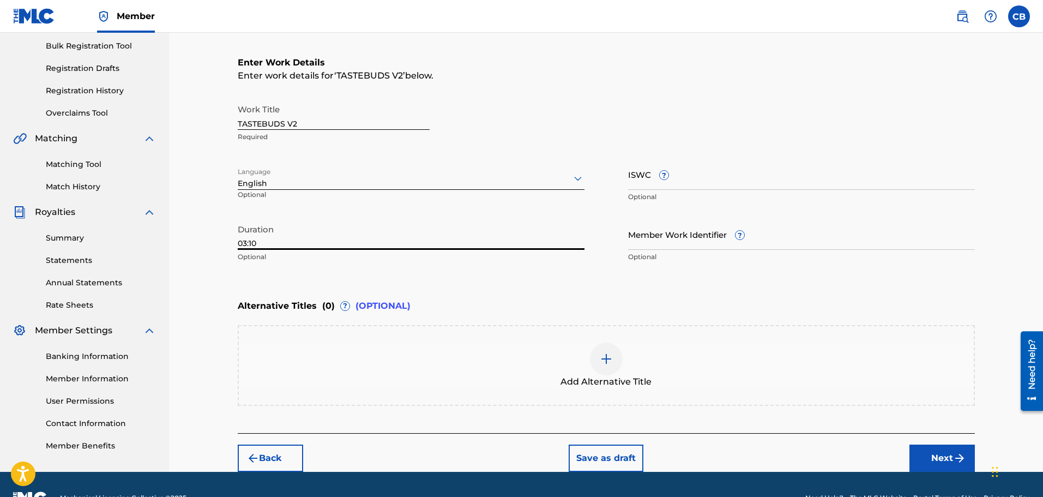
scroll to position [187, 0]
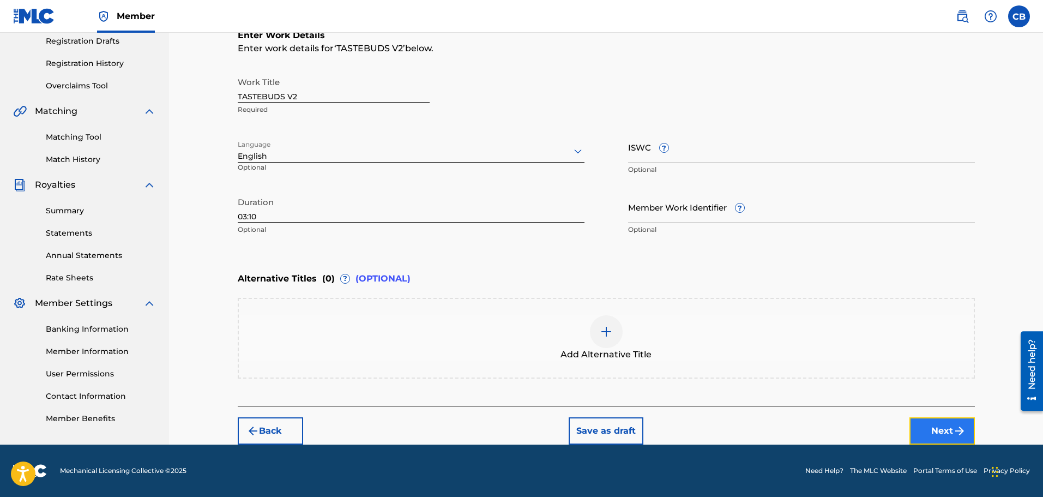
click at [946, 423] on button "Next" at bounding box center [942, 430] width 65 height 27
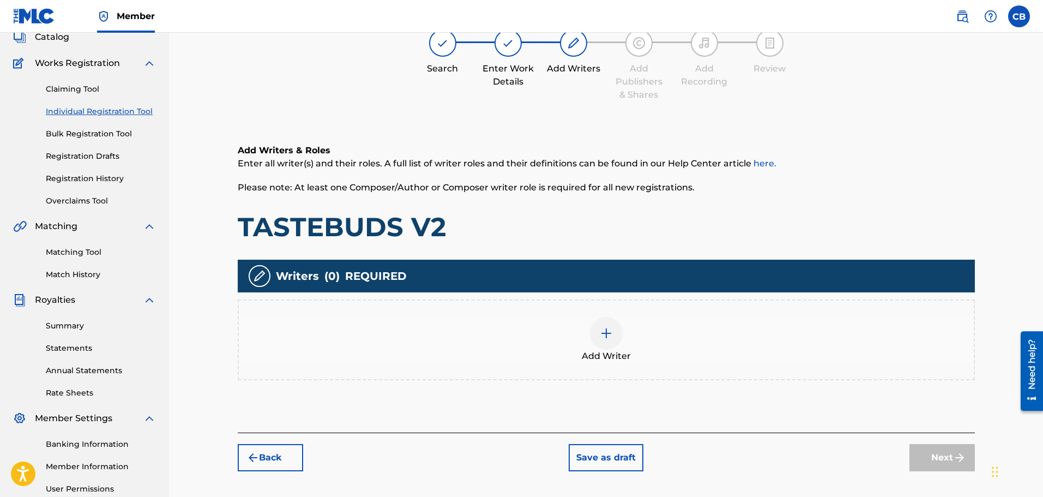
scroll to position [70, 0]
